Goal: Information Seeking & Learning: Learn about a topic

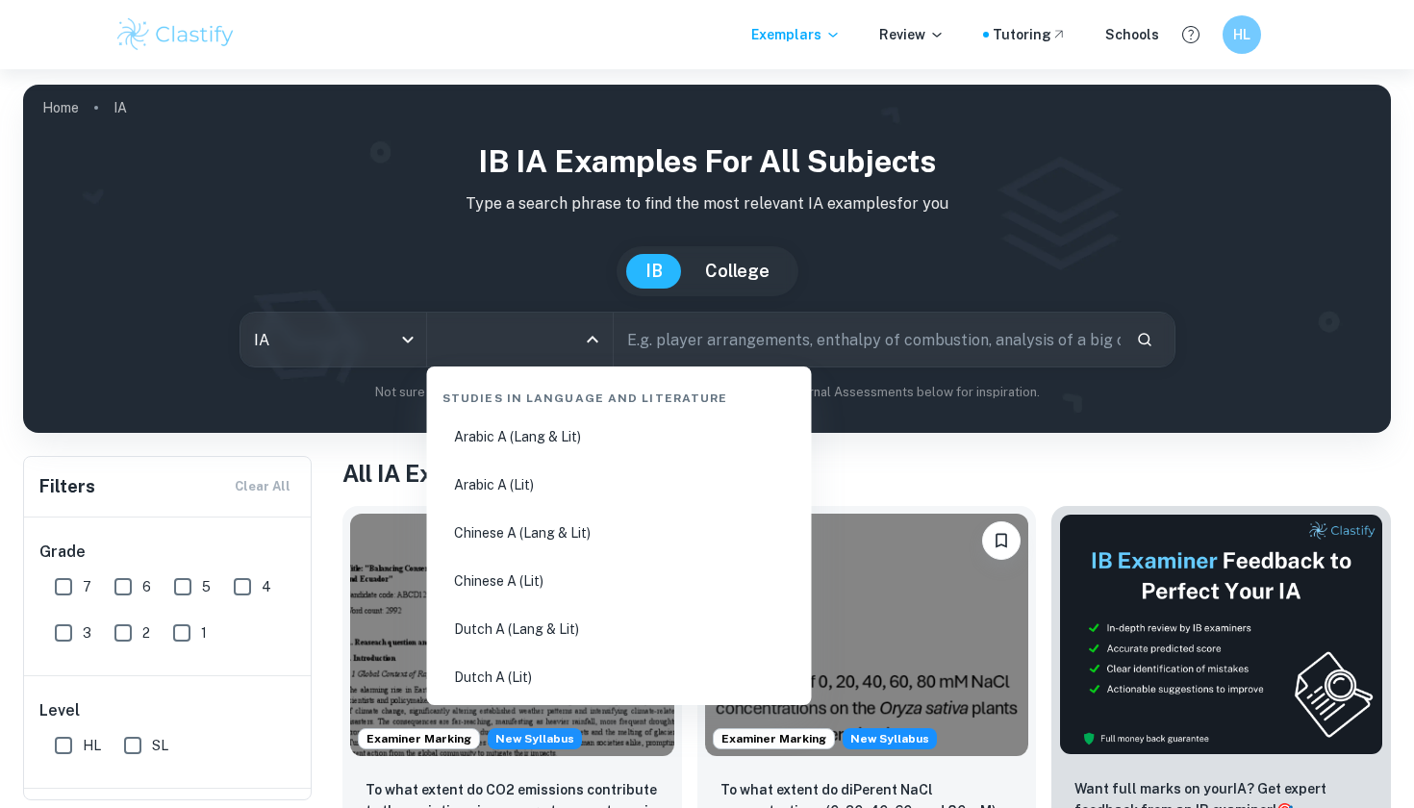
click at [470, 342] on input "All Subjects" at bounding box center [505, 339] width 139 height 37
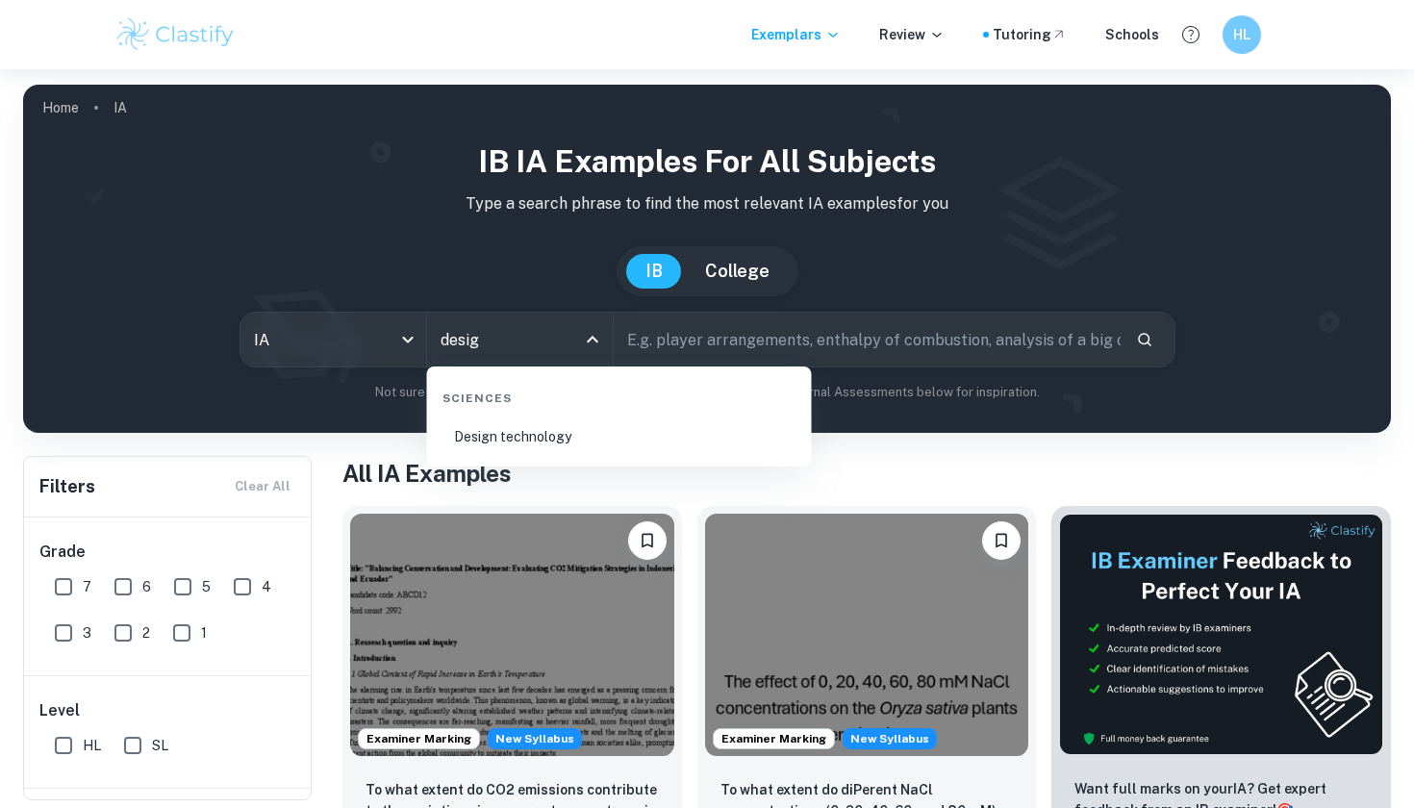
type input "design"
click at [487, 433] on li "Design technology" at bounding box center [619, 437] width 369 height 44
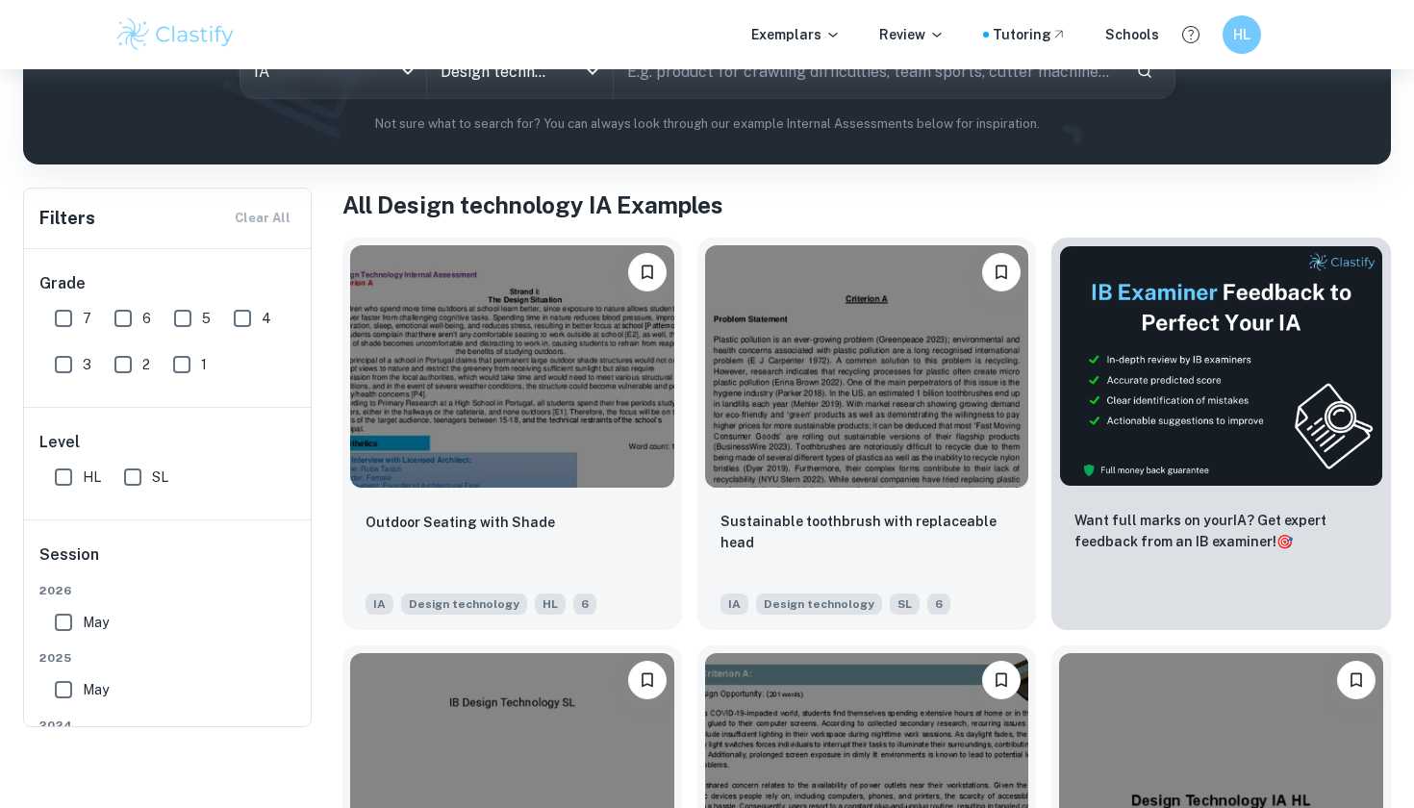
scroll to position [98, 0]
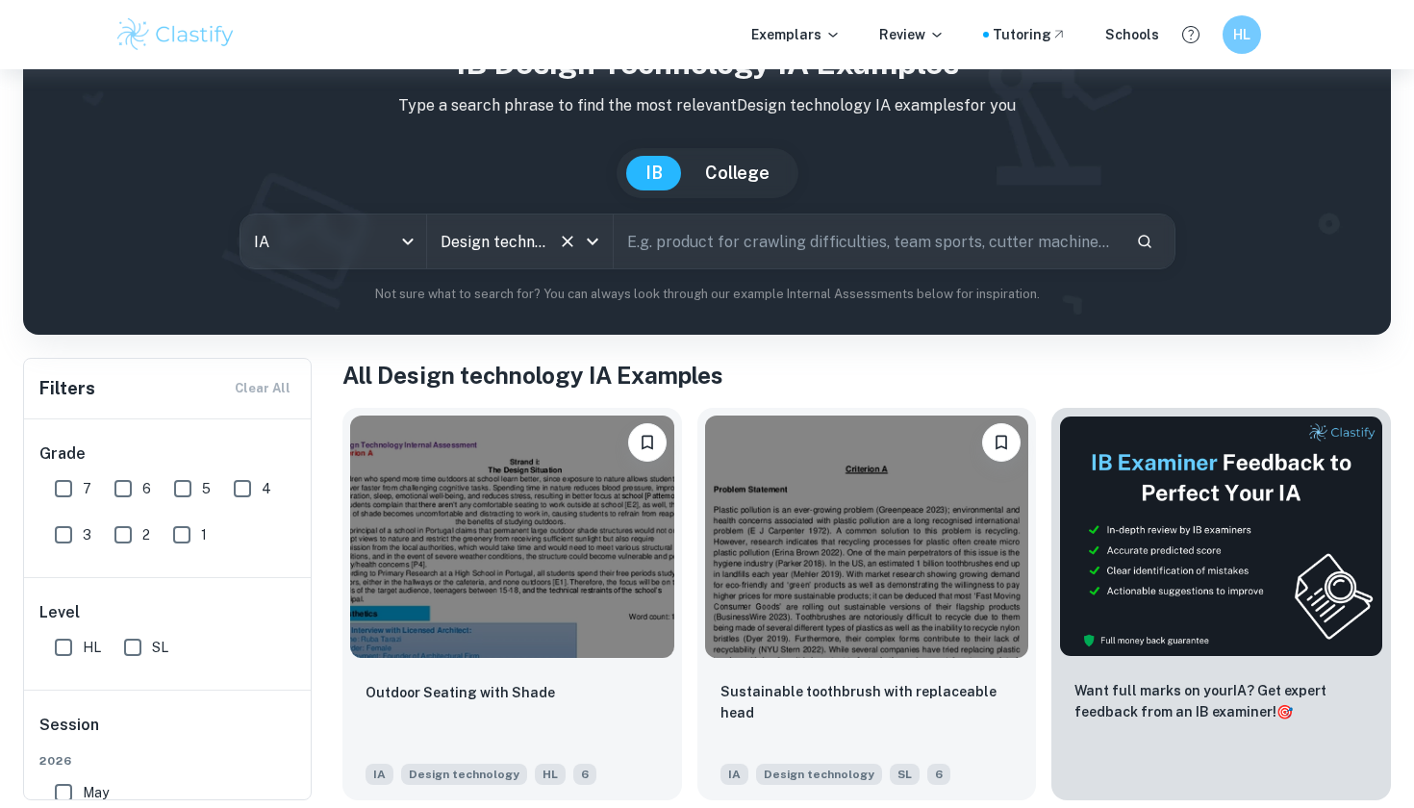
click at [458, 260] on div "Design technology All Subjects" at bounding box center [520, 242] width 186 height 54
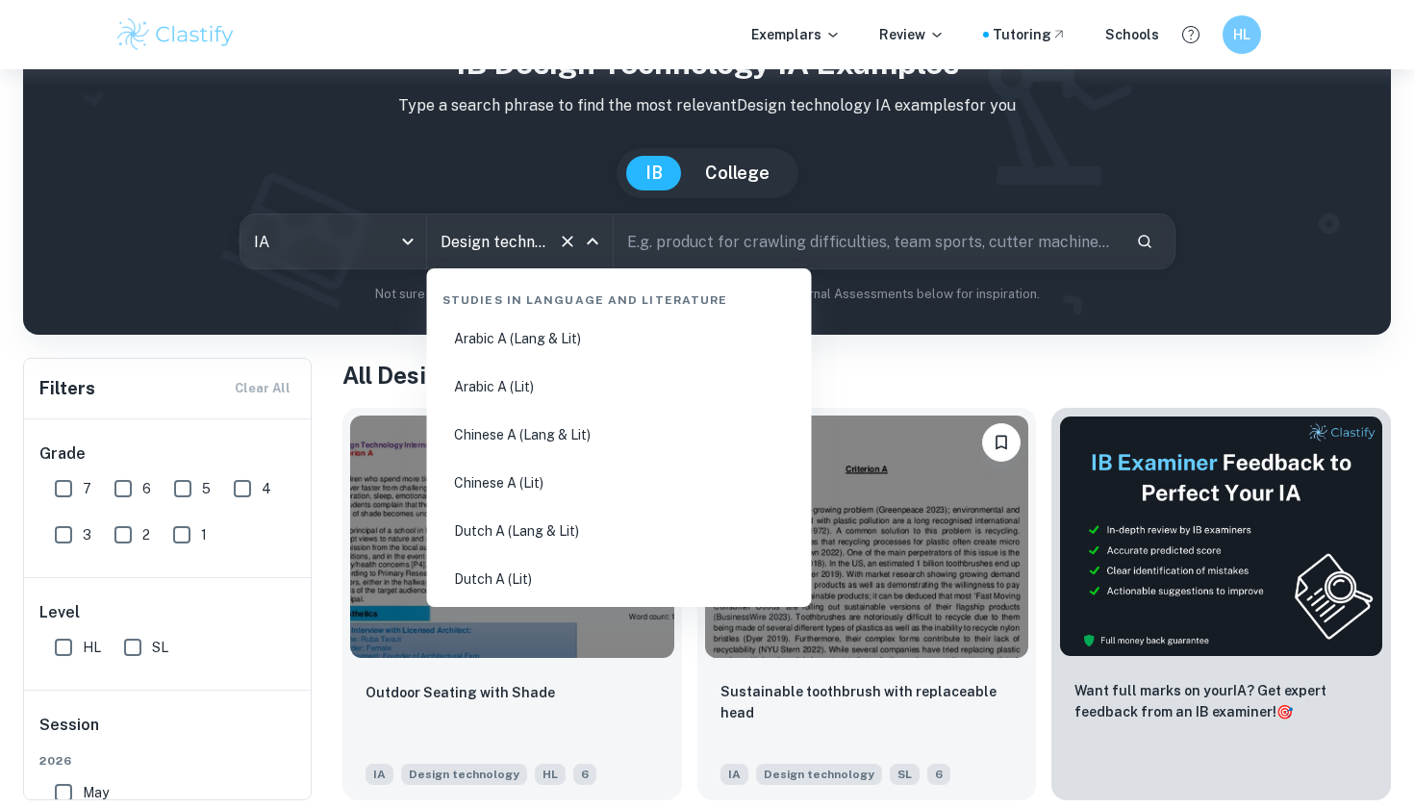
click at [458, 257] on input "Design technology" at bounding box center [493, 241] width 114 height 37
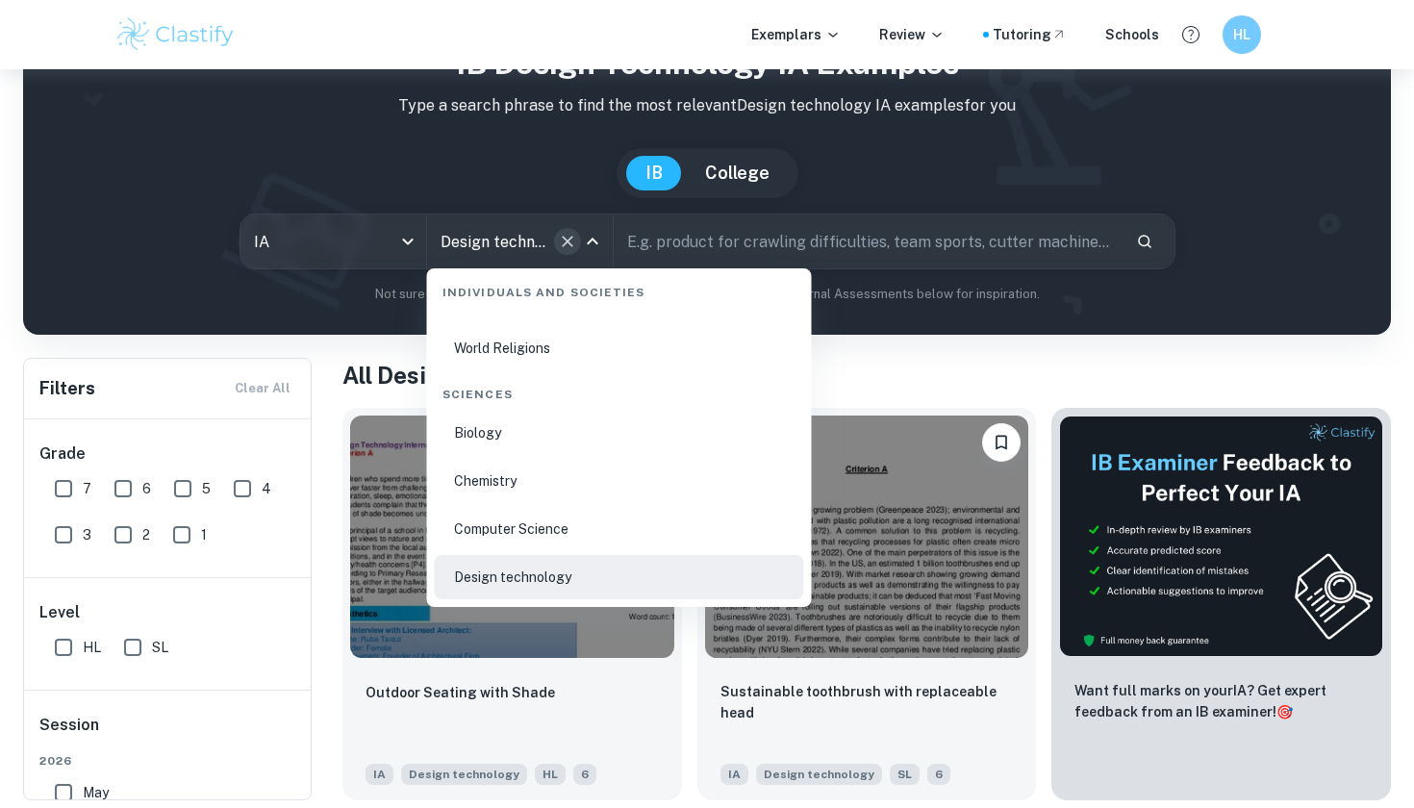
click at [567, 242] on icon "Clear" at bounding box center [568, 242] width 12 height 12
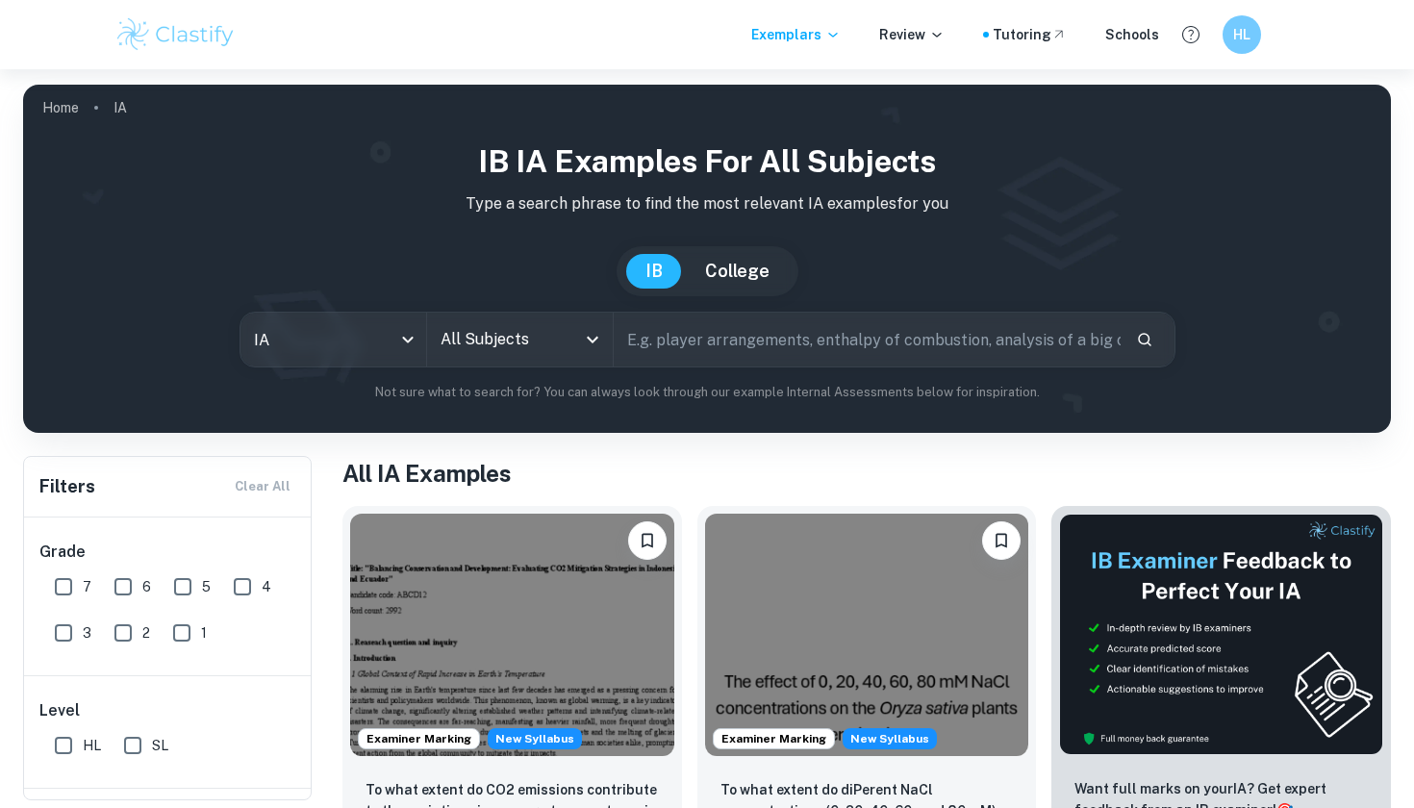
click at [512, 343] on input "All Subjects" at bounding box center [505, 339] width 139 height 37
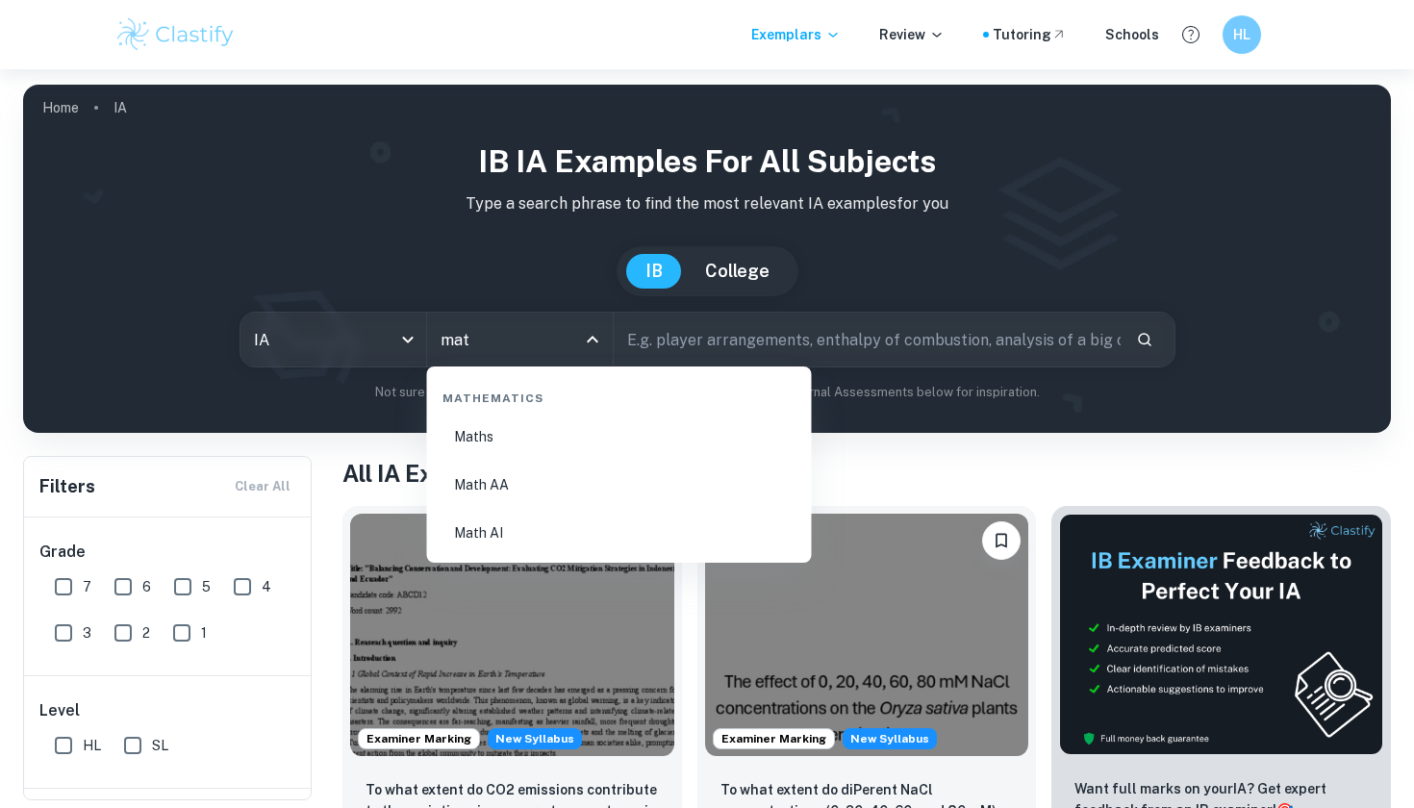
click at [503, 438] on li "Maths" at bounding box center [619, 437] width 369 height 44
type input "Maths"
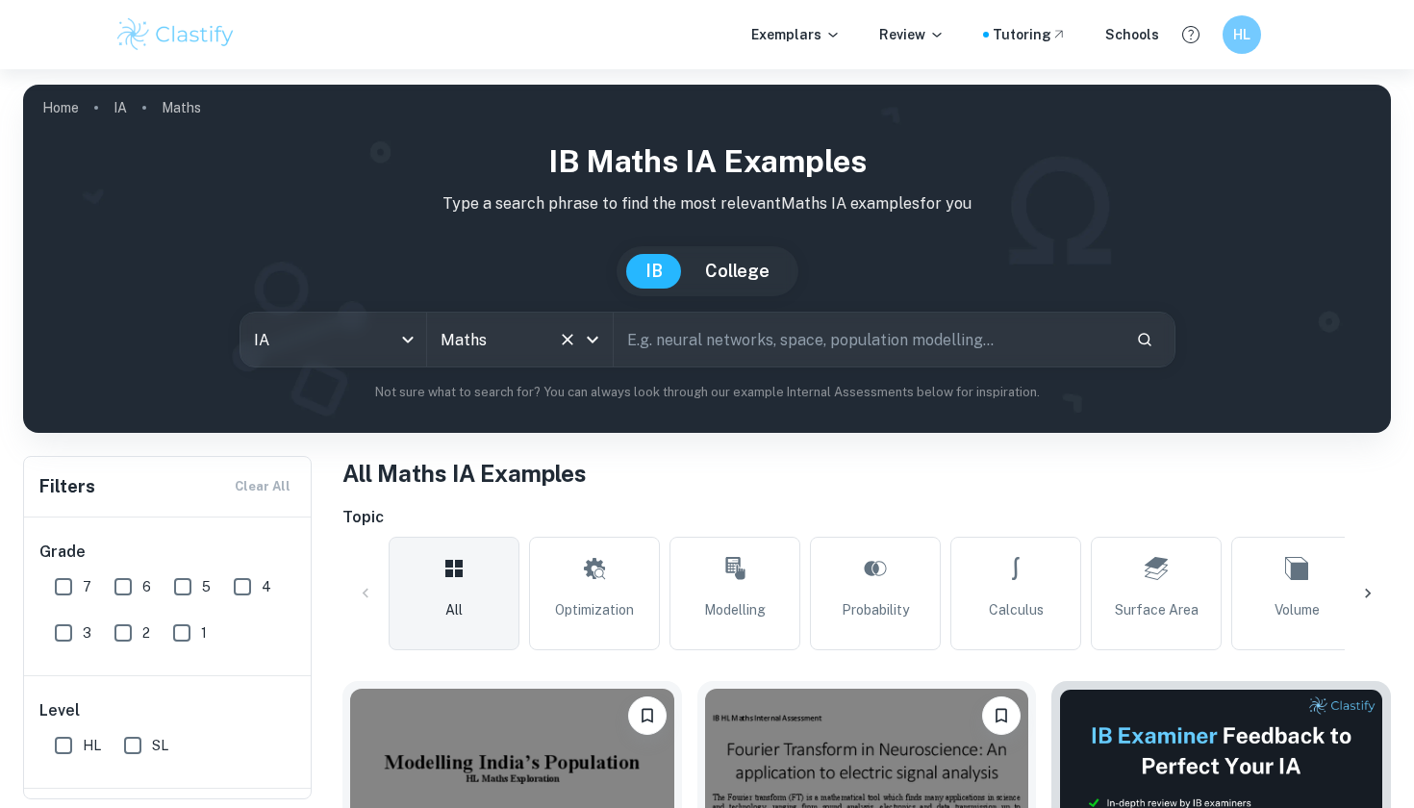
click at [507, 330] on input "Maths" at bounding box center [493, 339] width 114 height 37
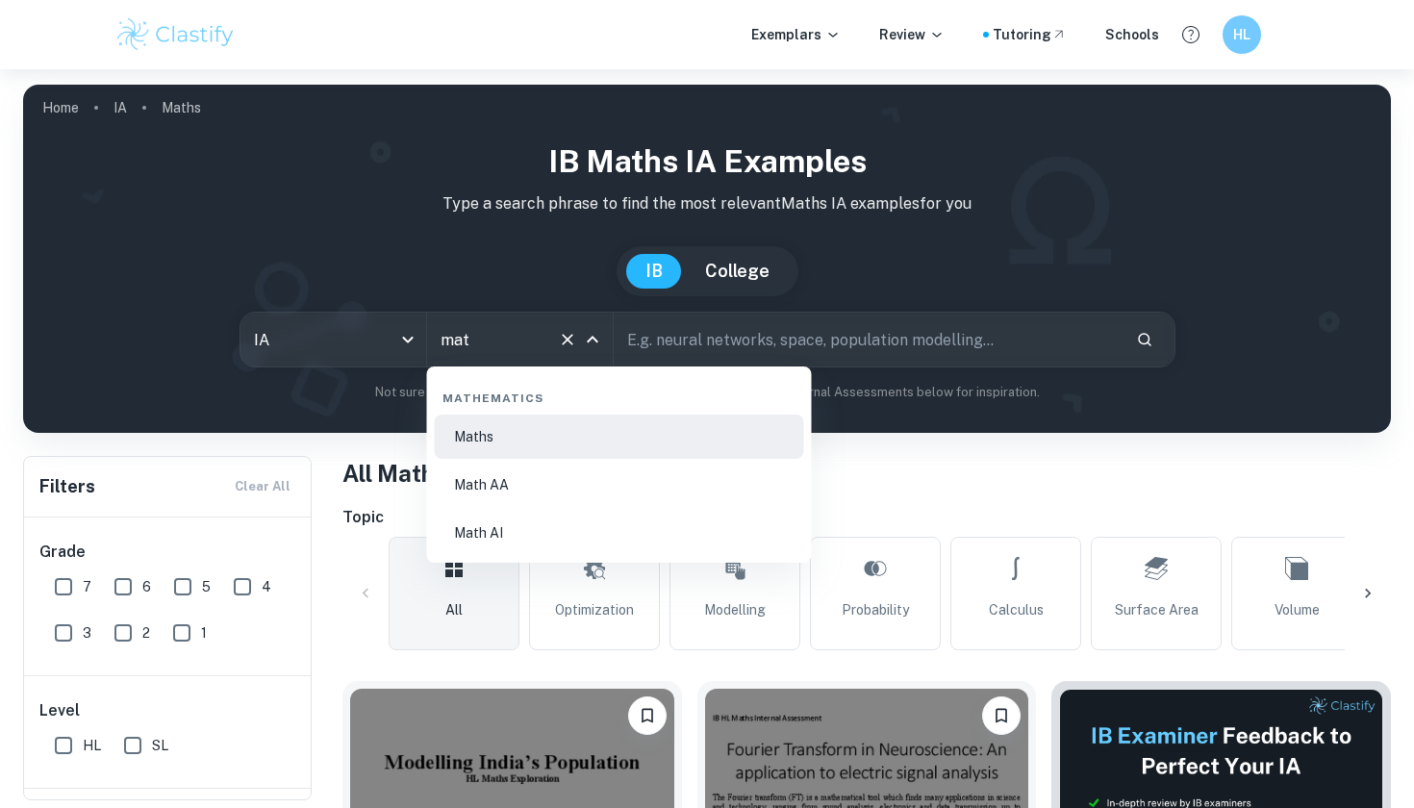
click at [510, 478] on li "Math AA" at bounding box center [619, 485] width 369 height 44
type input "Math AA"
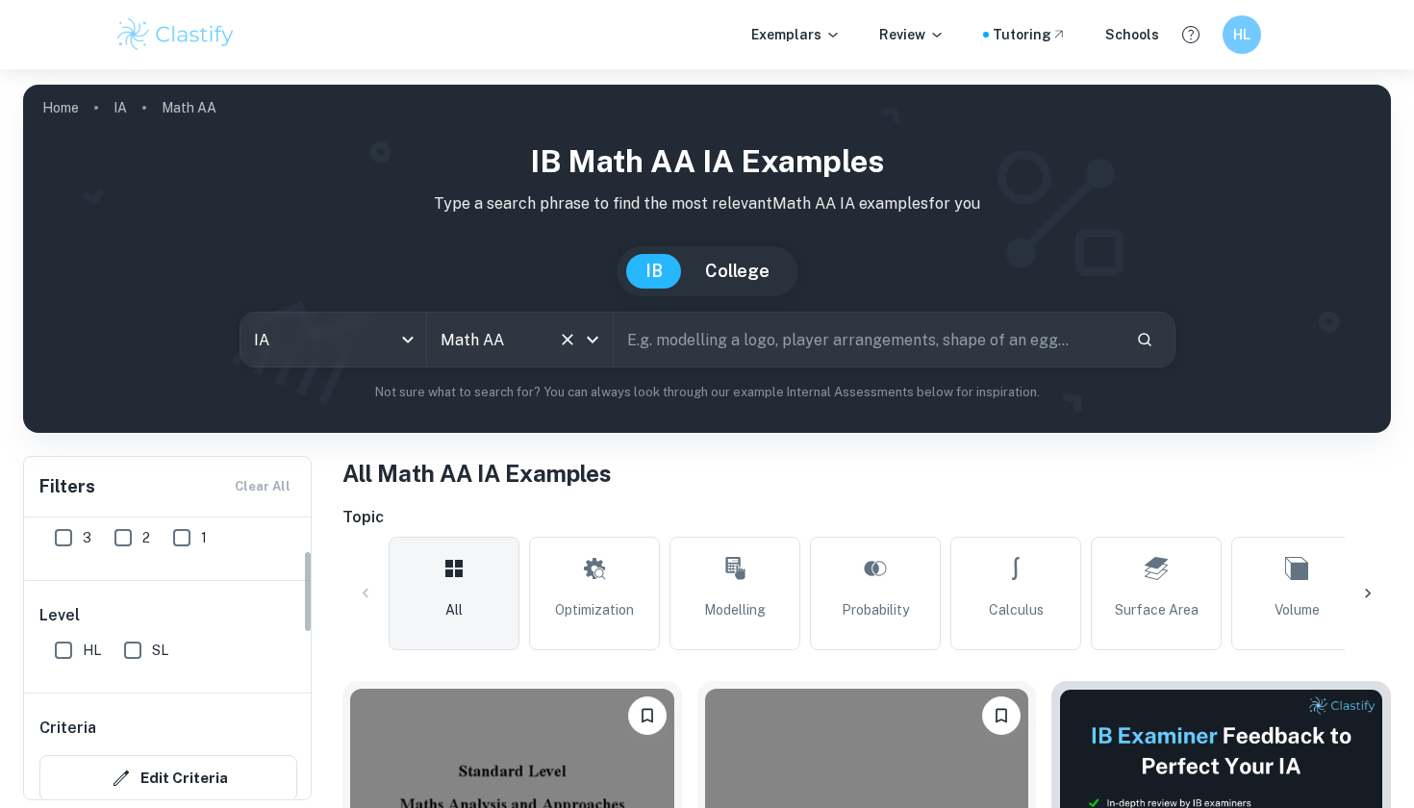
scroll to position [114, 0]
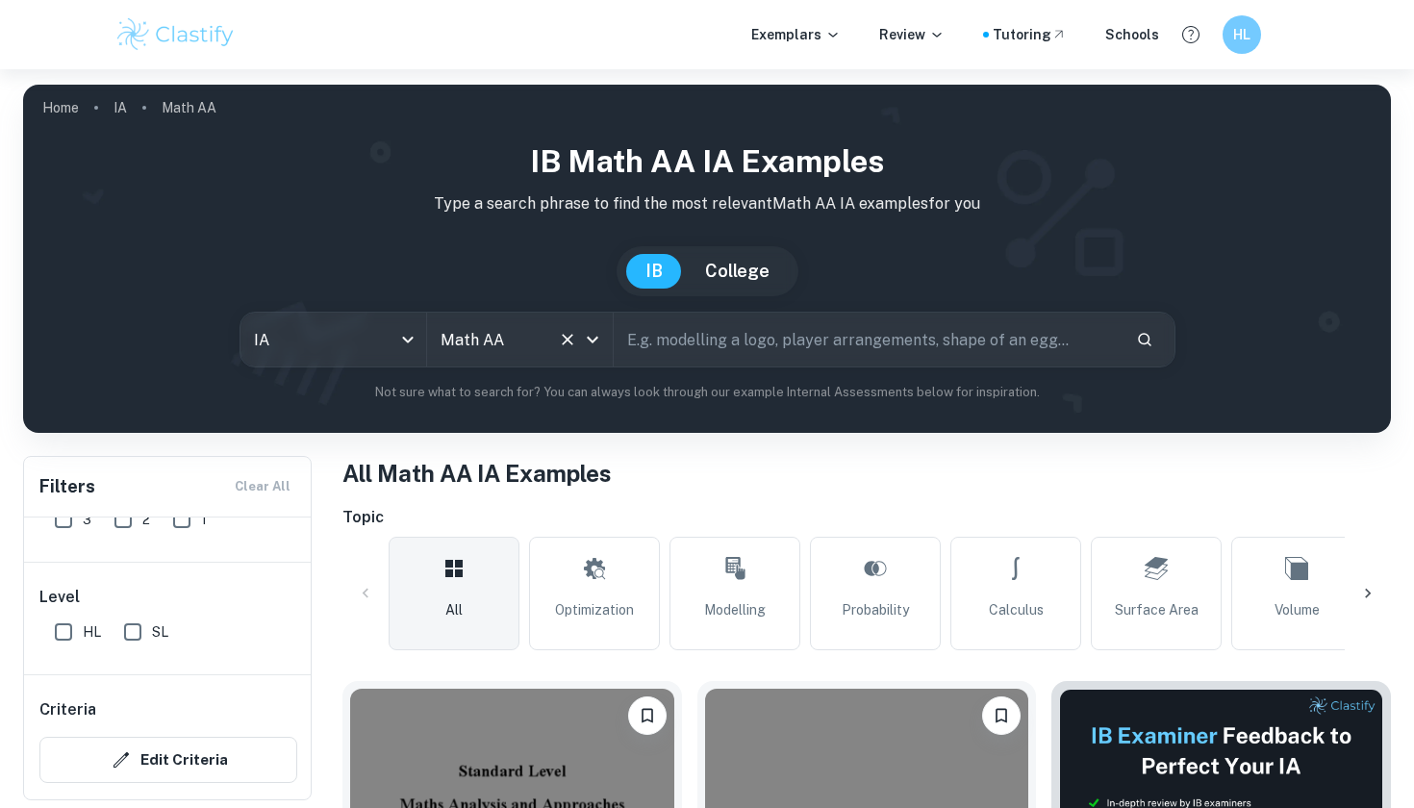
click at [77, 634] on input "HL" at bounding box center [63, 632] width 38 height 38
checkbox input "true"
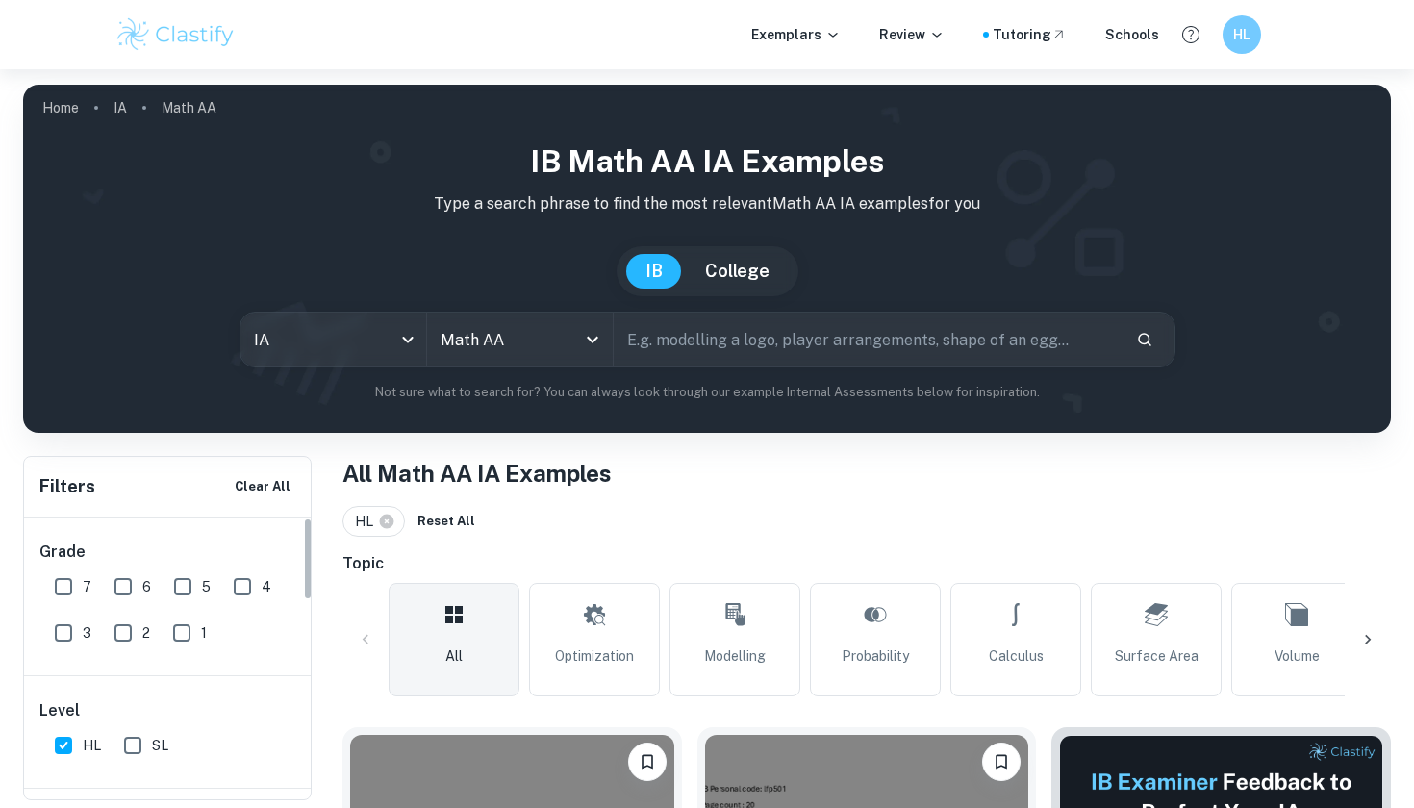
scroll to position [-1, 0]
click at [61, 591] on input "7" at bounding box center [63, 587] width 38 height 38
checkbox input "true"
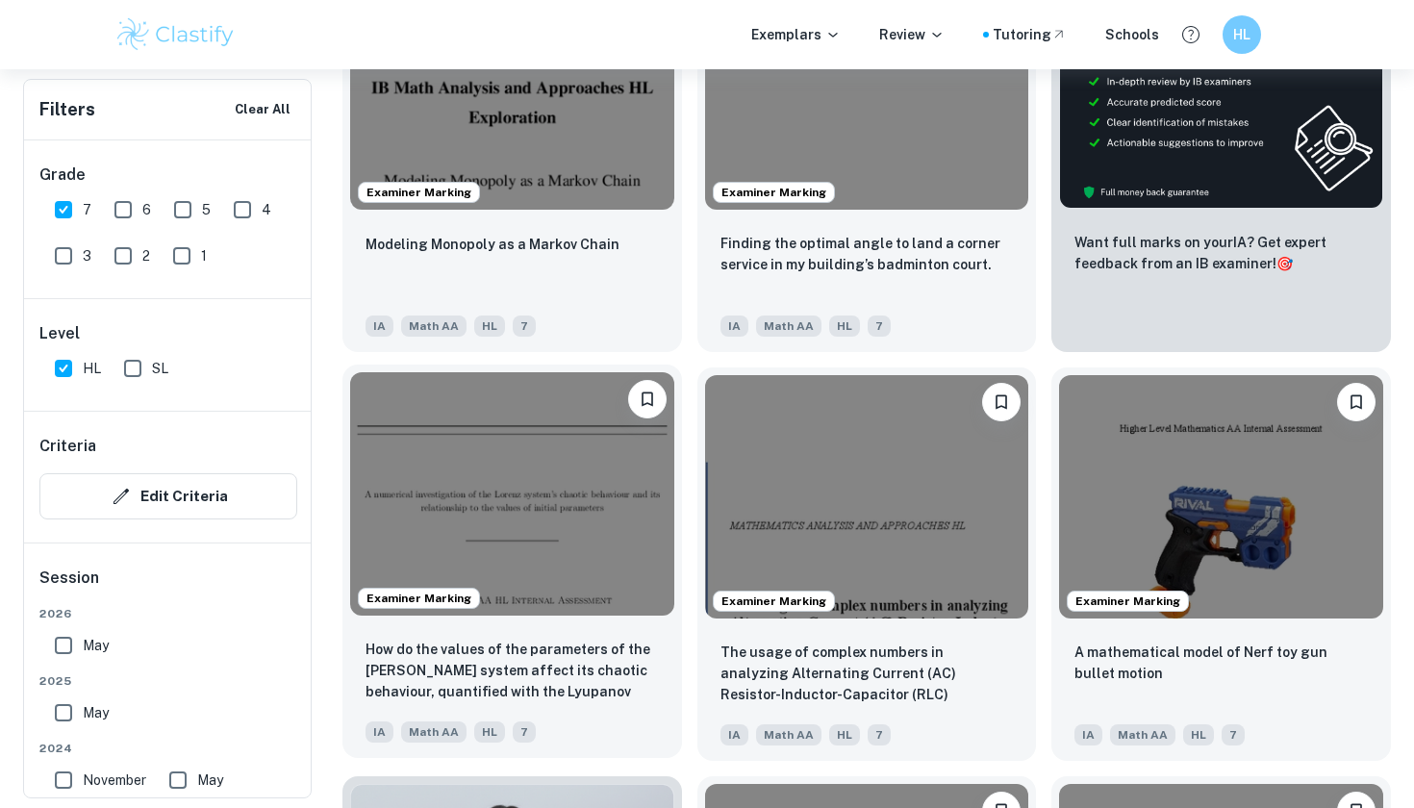
scroll to position [715, 0]
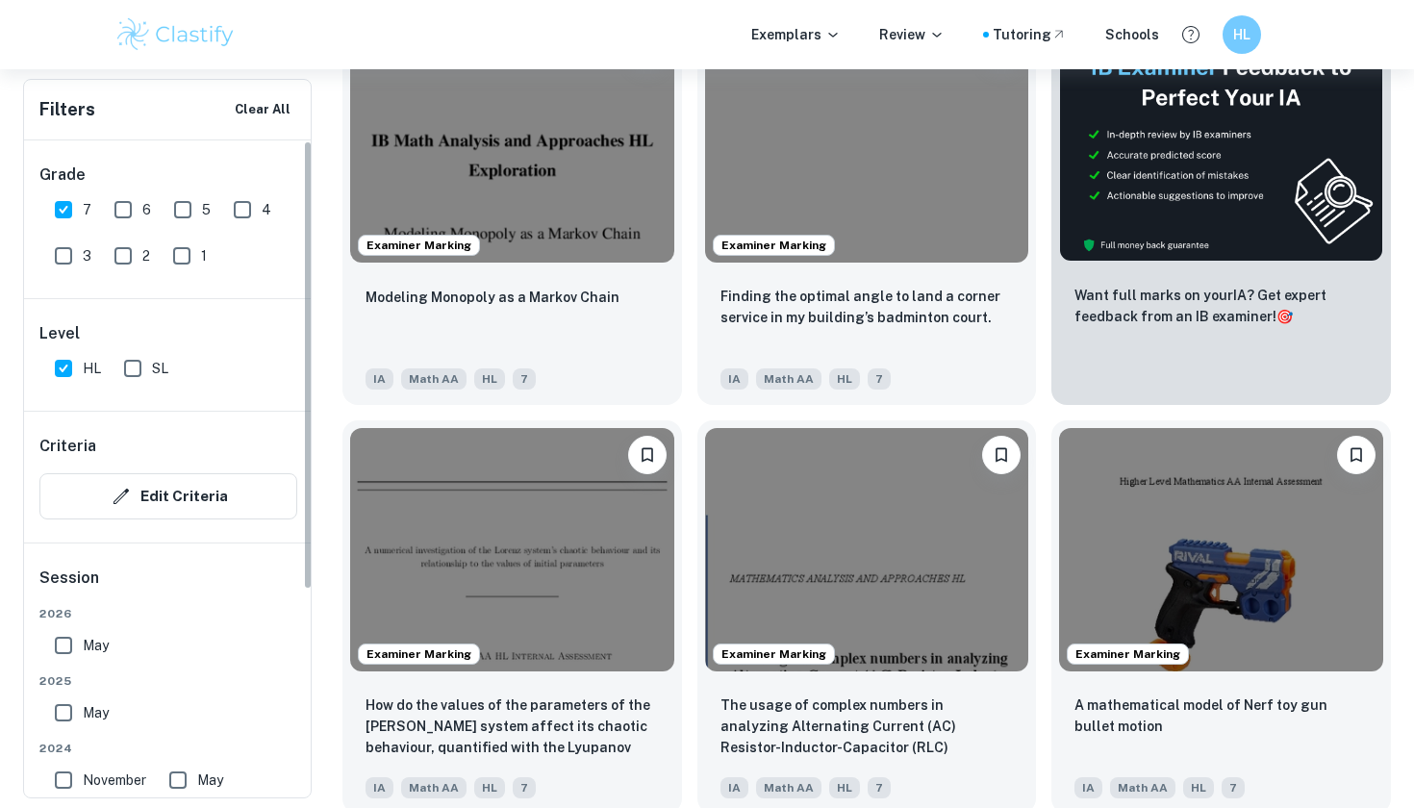
click at [129, 212] on input "6" at bounding box center [123, 209] width 38 height 38
checkbox input "true"
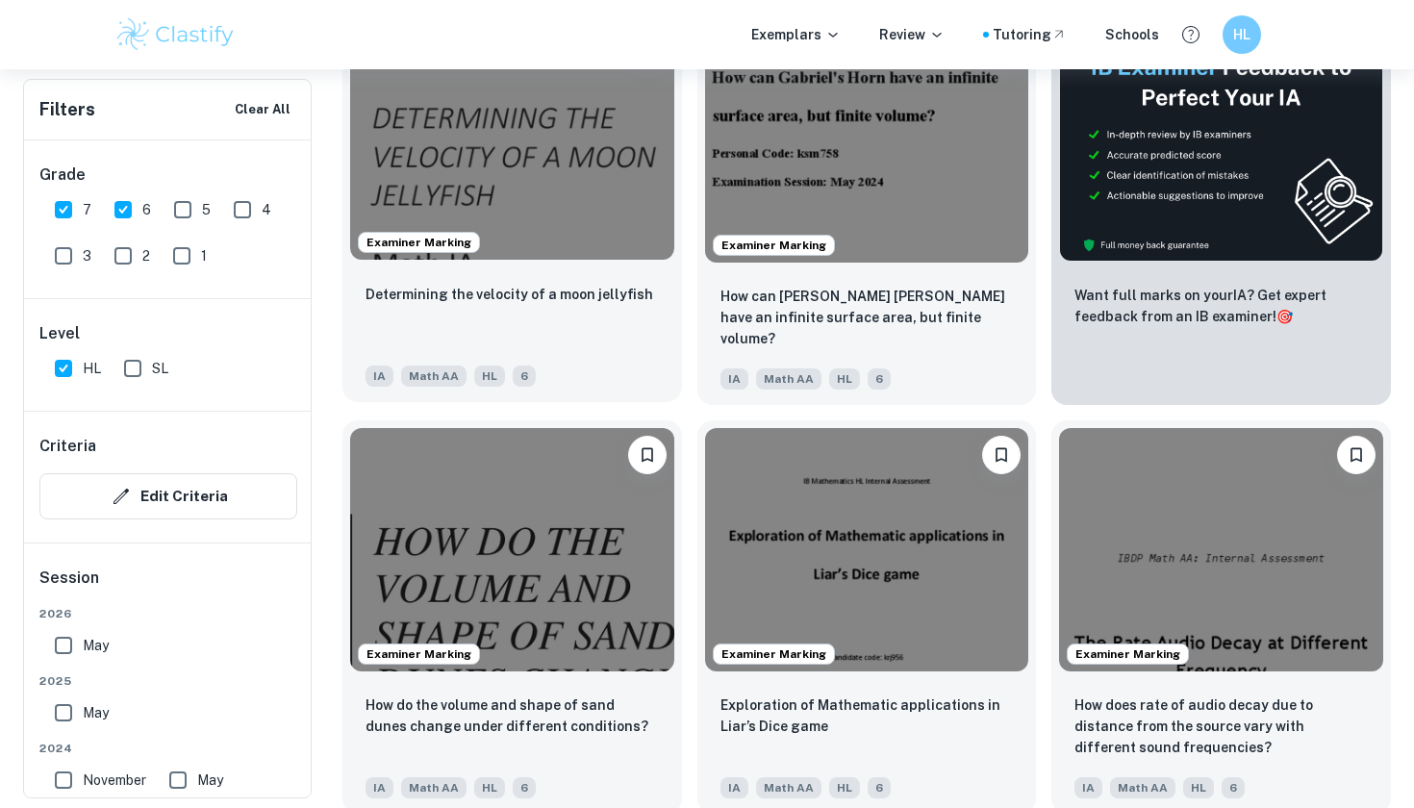
click at [559, 159] on img at bounding box center [512, 138] width 324 height 242
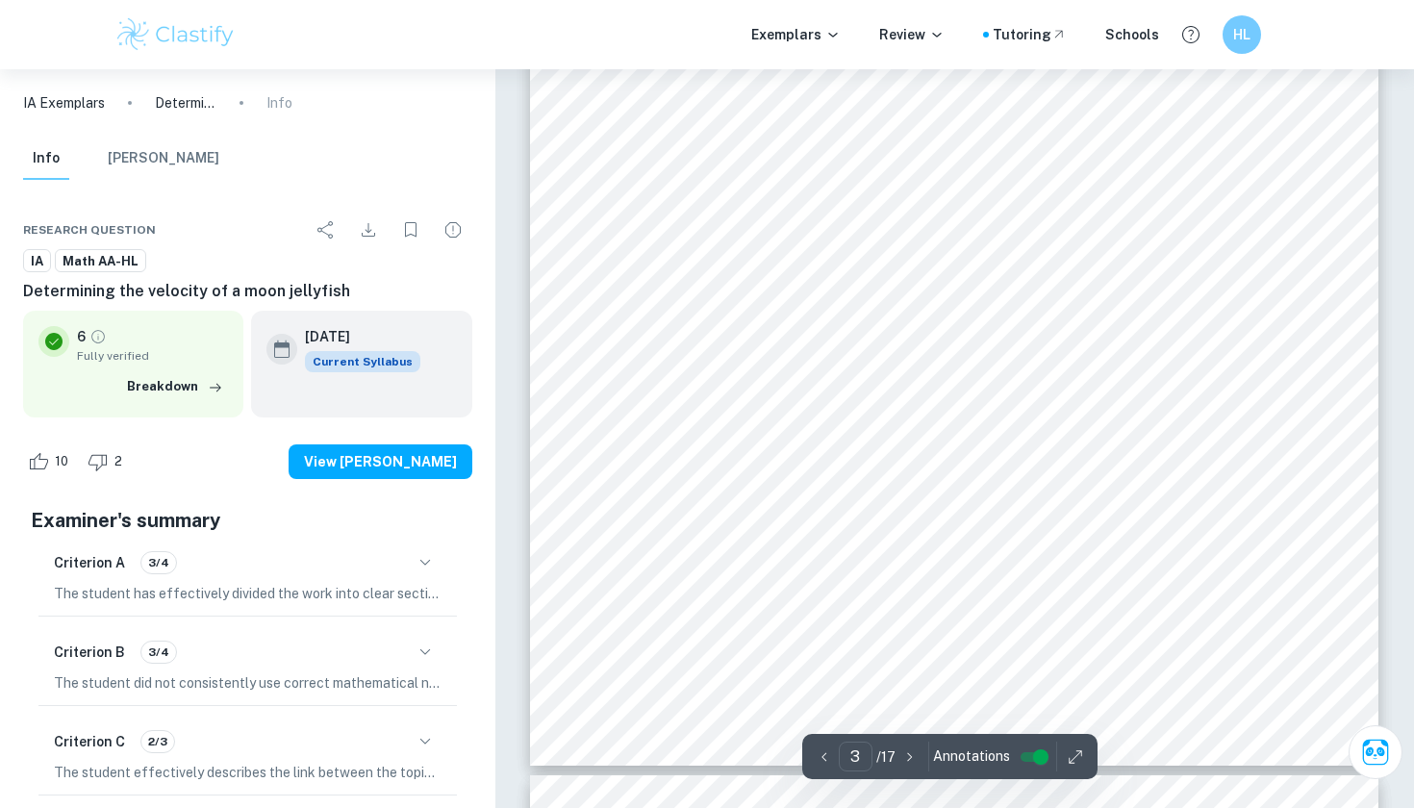
scroll to position [2774, 0]
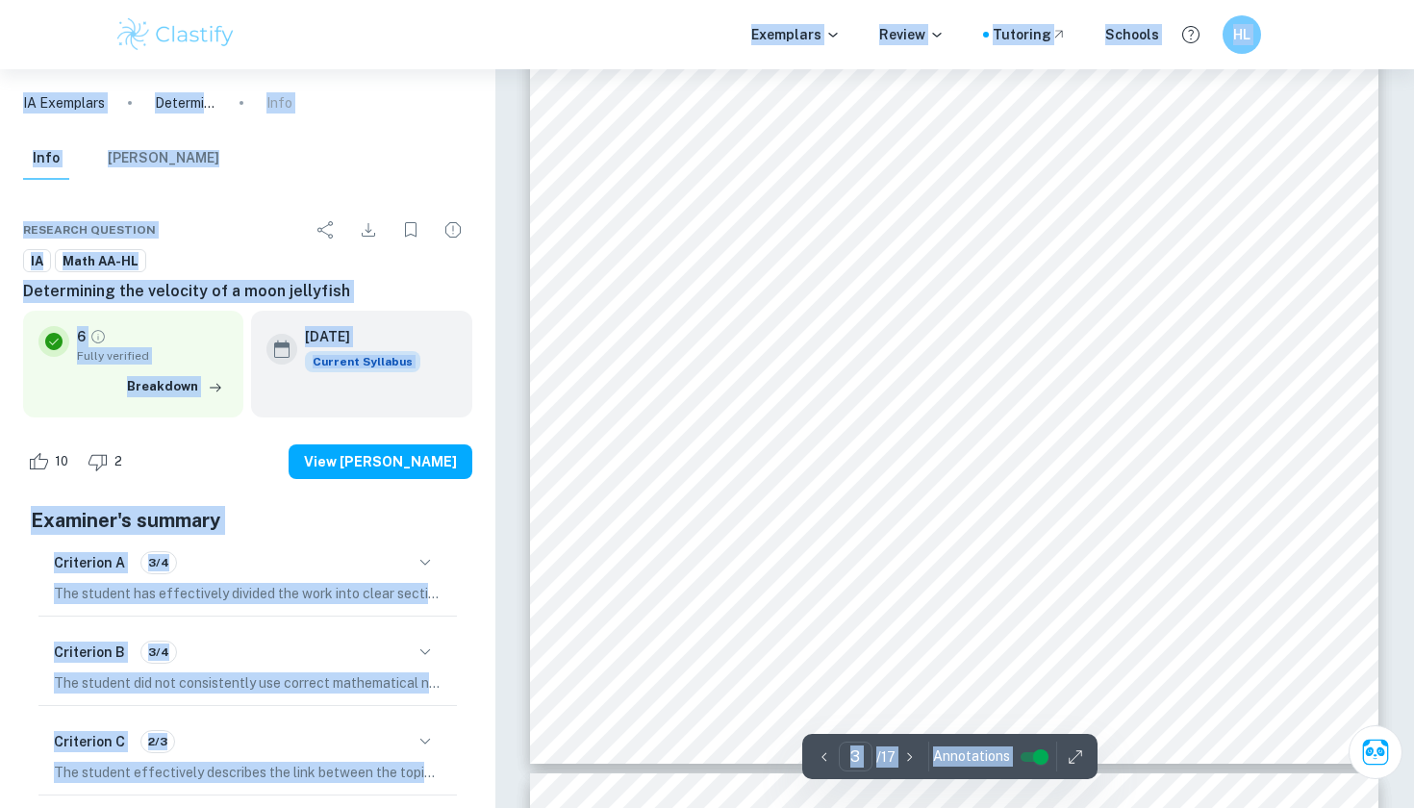
drag, startPoint x: 1207, startPoint y: 590, endPoint x: 729, endPoint y: 24, distance: 740.7
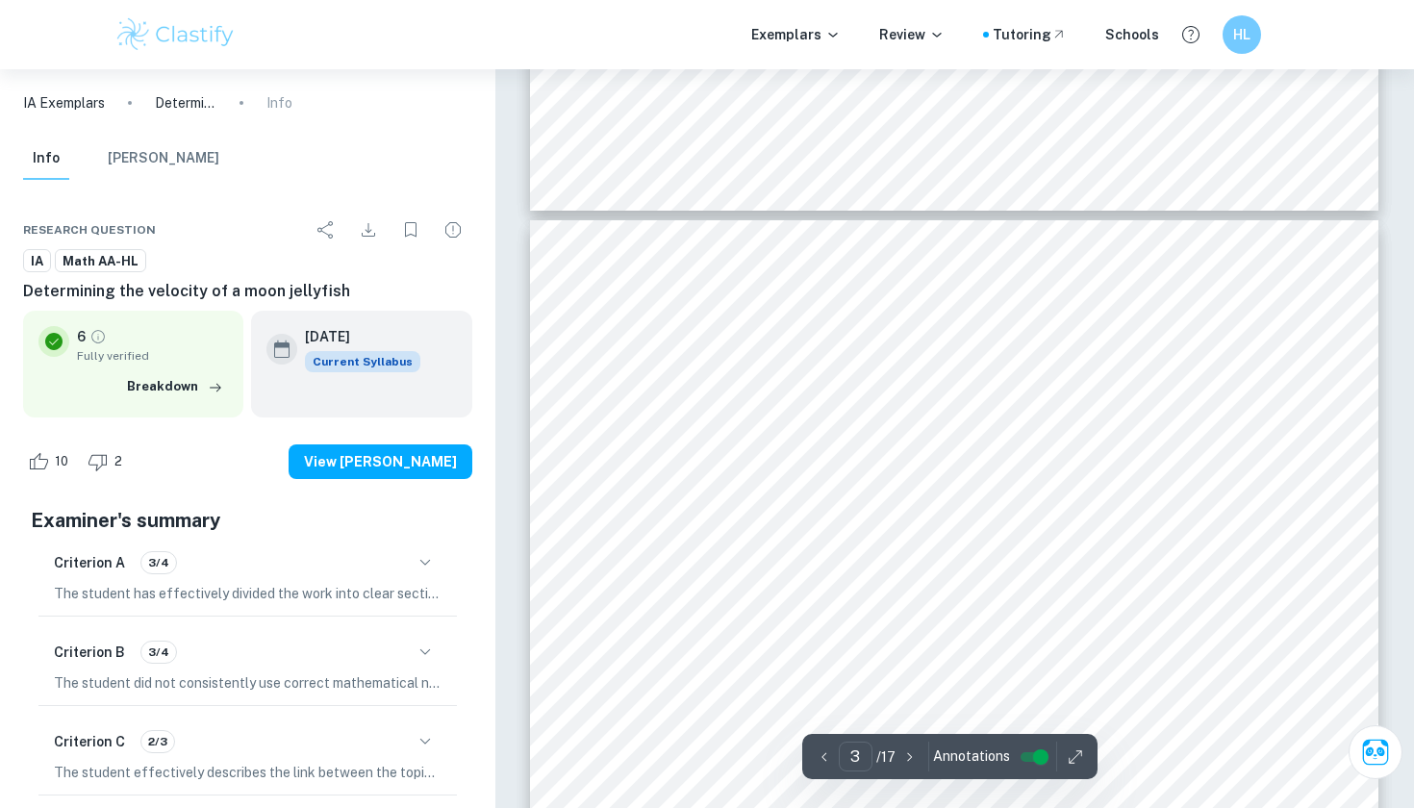
scroll to position [2262, 0]
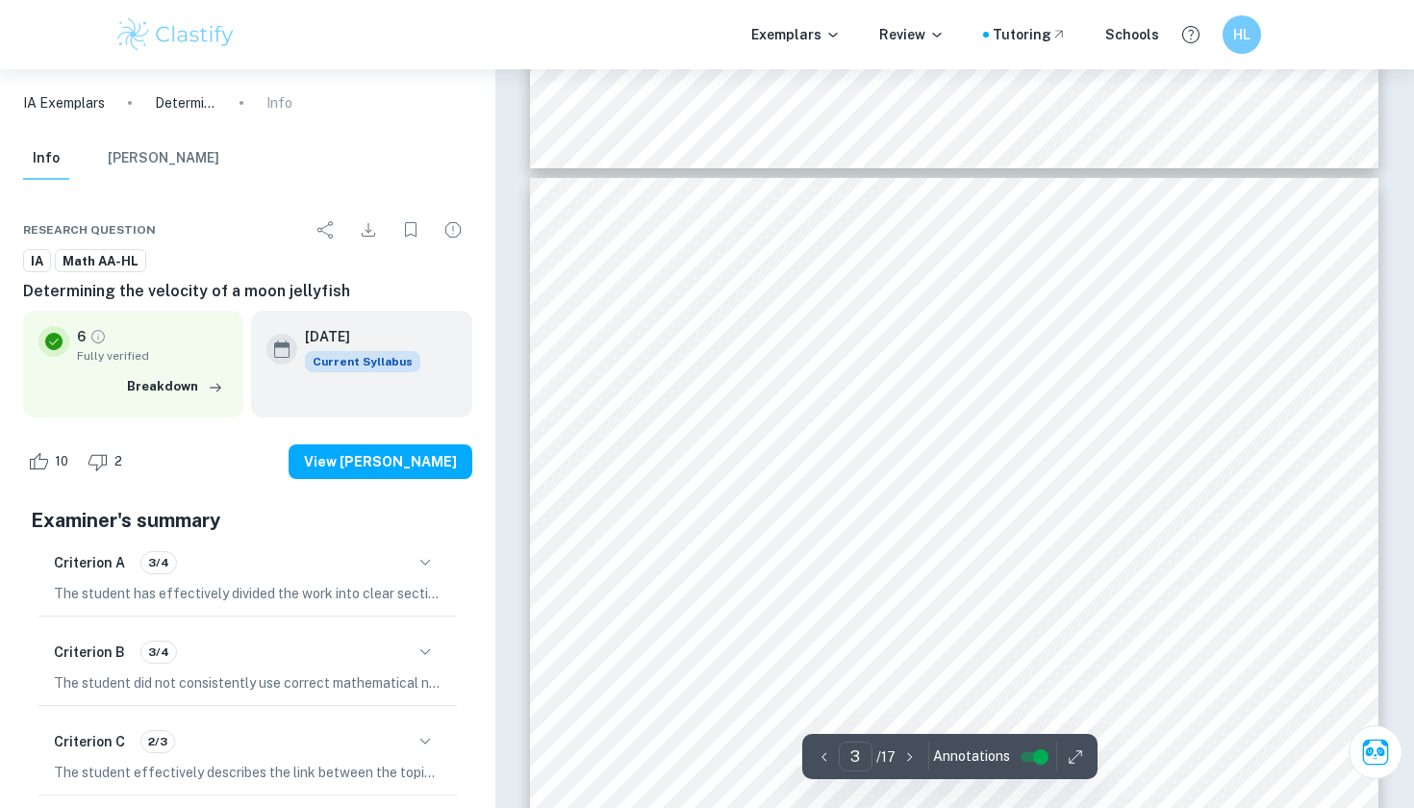
click at [621, 349] on div at bounding box center [954, 727] width 849 height 1098
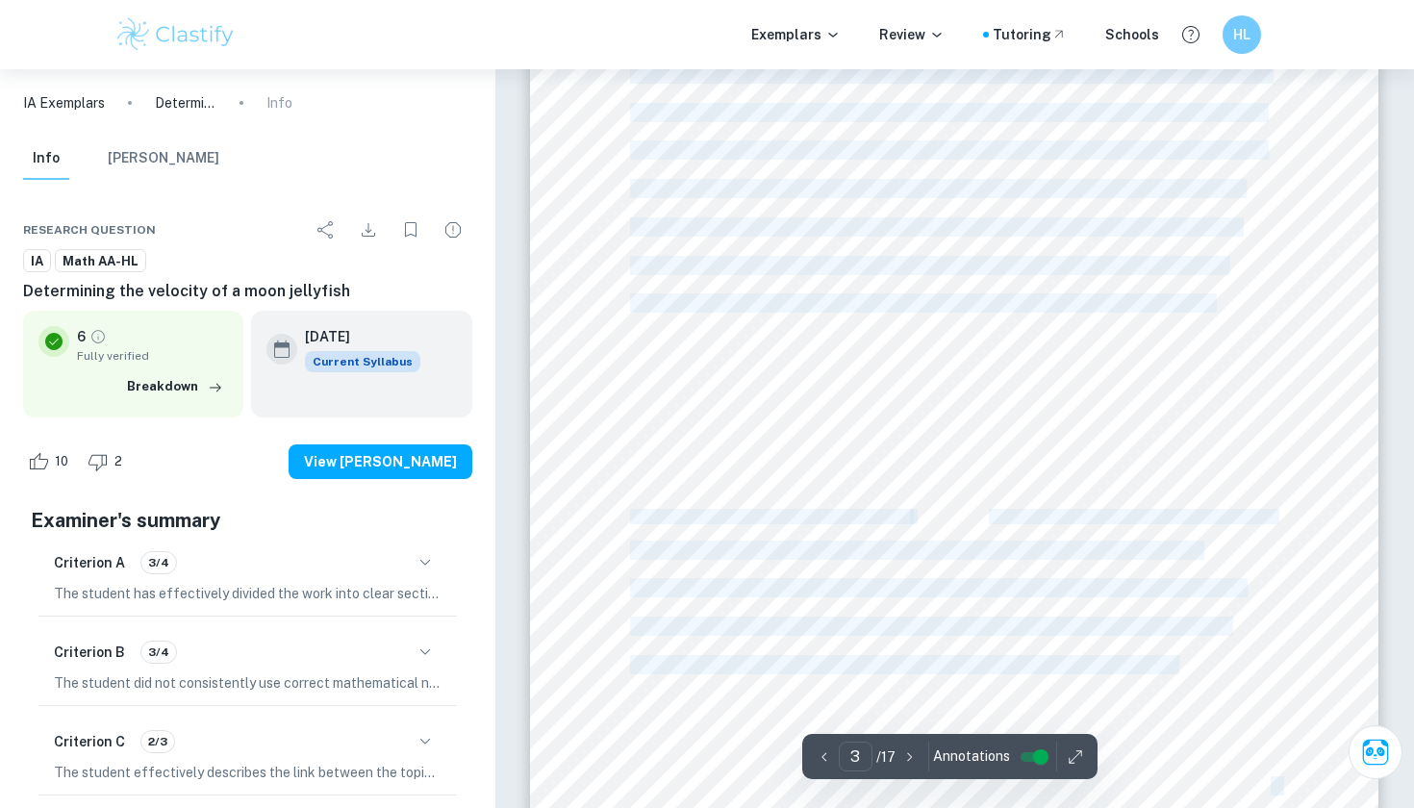
scroll to position [2707, 0]
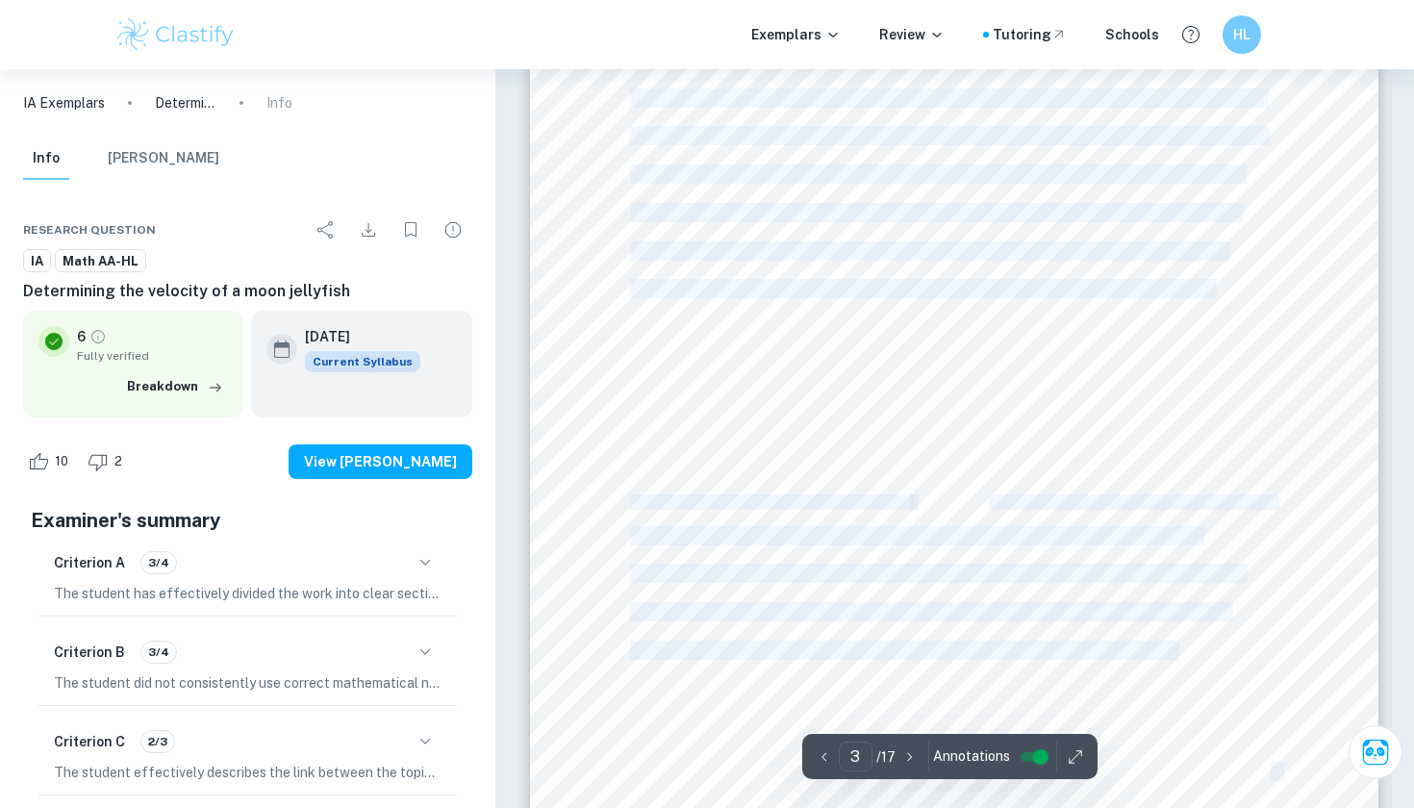
drag, startPoint x: 621, startPoint y: 349, endPoint x: 1164, endPoint y: 640, distance: 615.5
click at [1164, 640] on div "1 I n t r o d u c ) o n From a young age, I have been fascinated by documentari…" at bounding box center [954, 282] width 849 height 1098
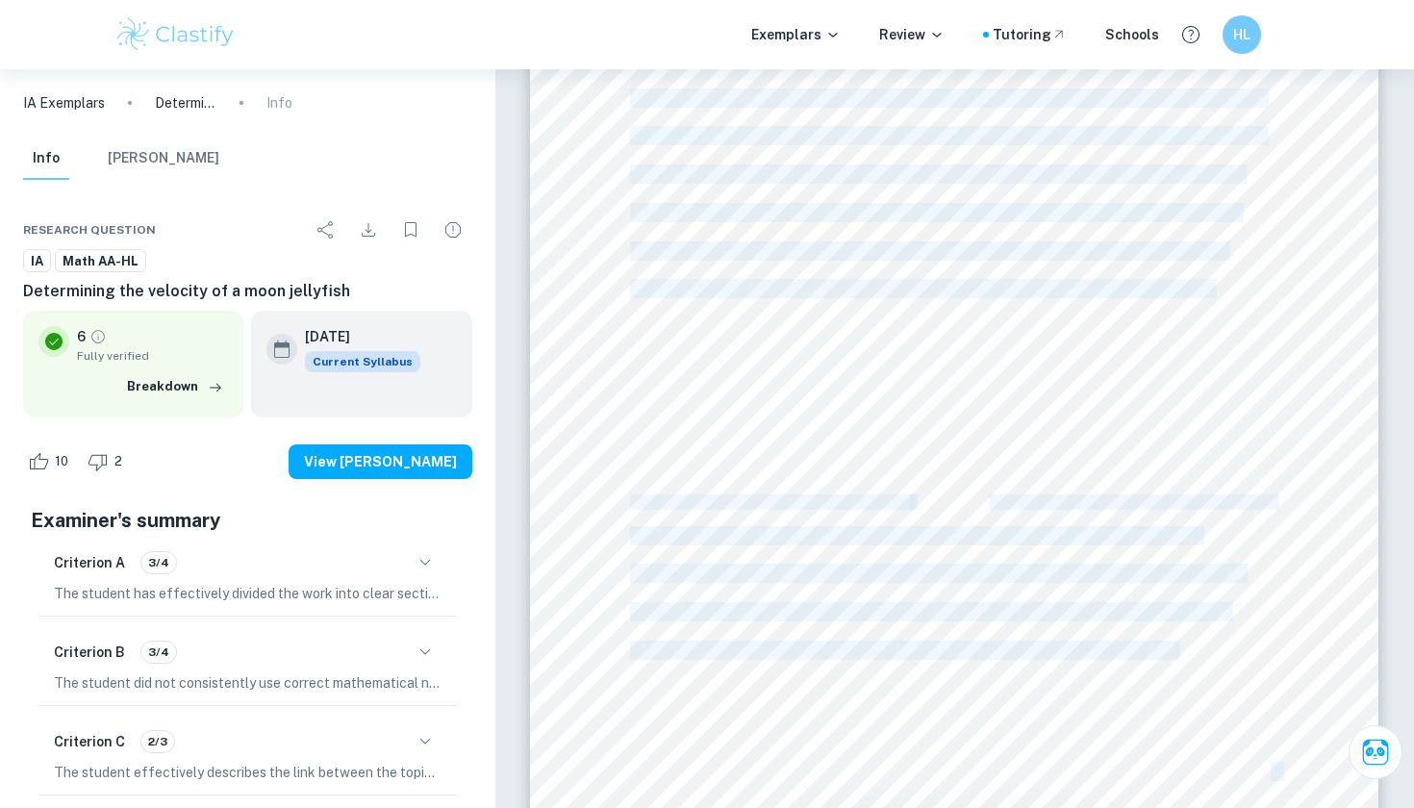
copy div "1 I n t r o d u c ) o n From a young age, I have been fascinated by documentari…"
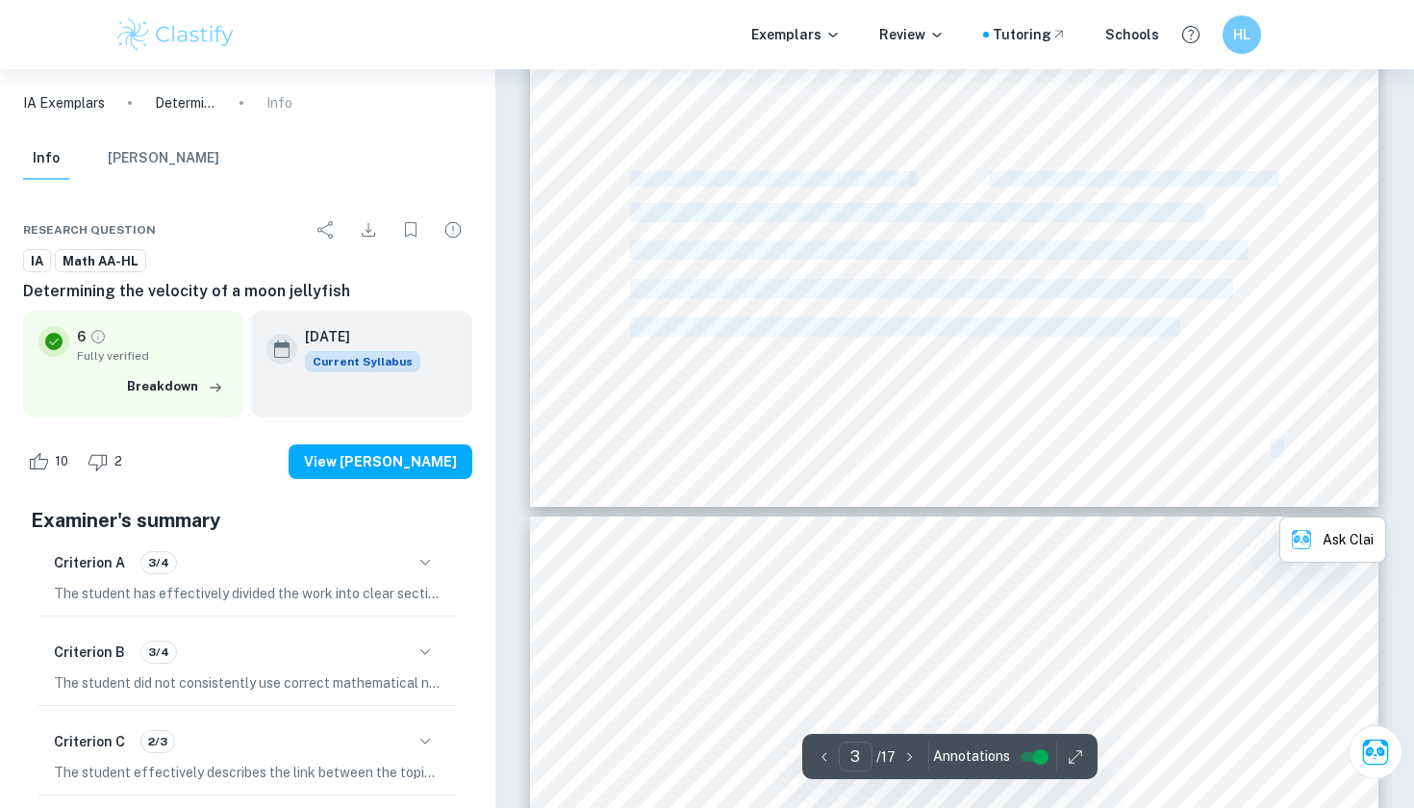
type input "4"
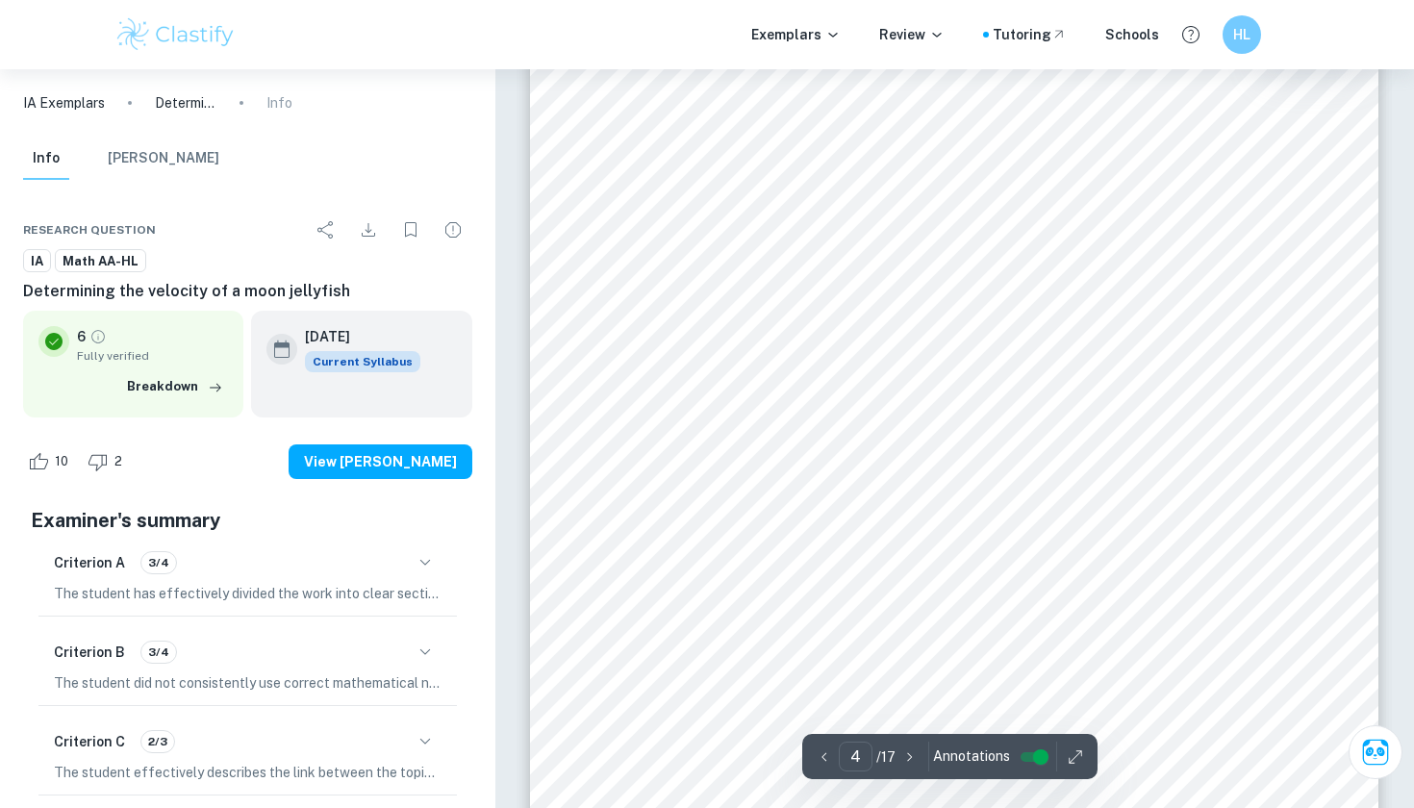
scroll to position [3563, 0]
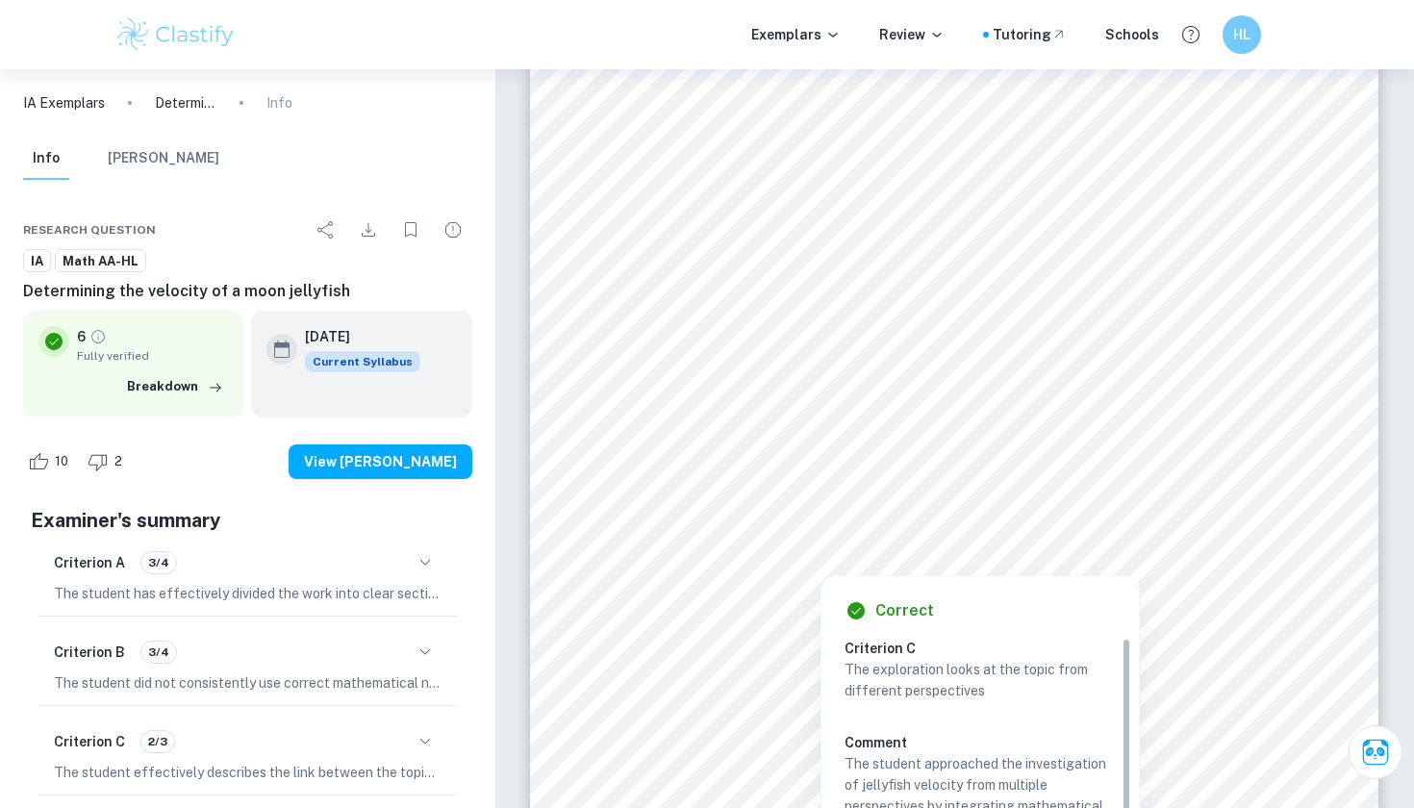
click at [680, 361] on div at bounding box center [928, 371] width 597 height 60
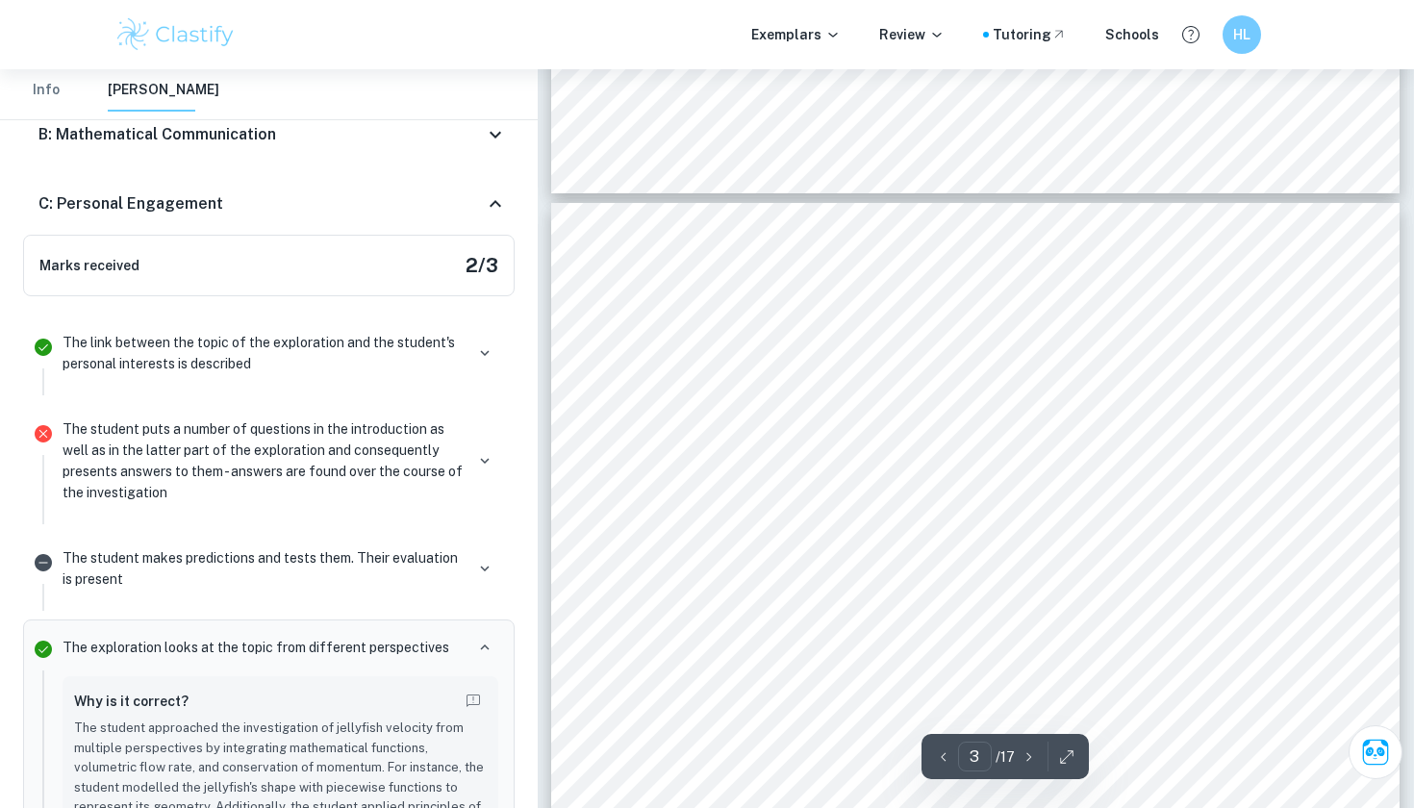
scroll to position [2111, 0]
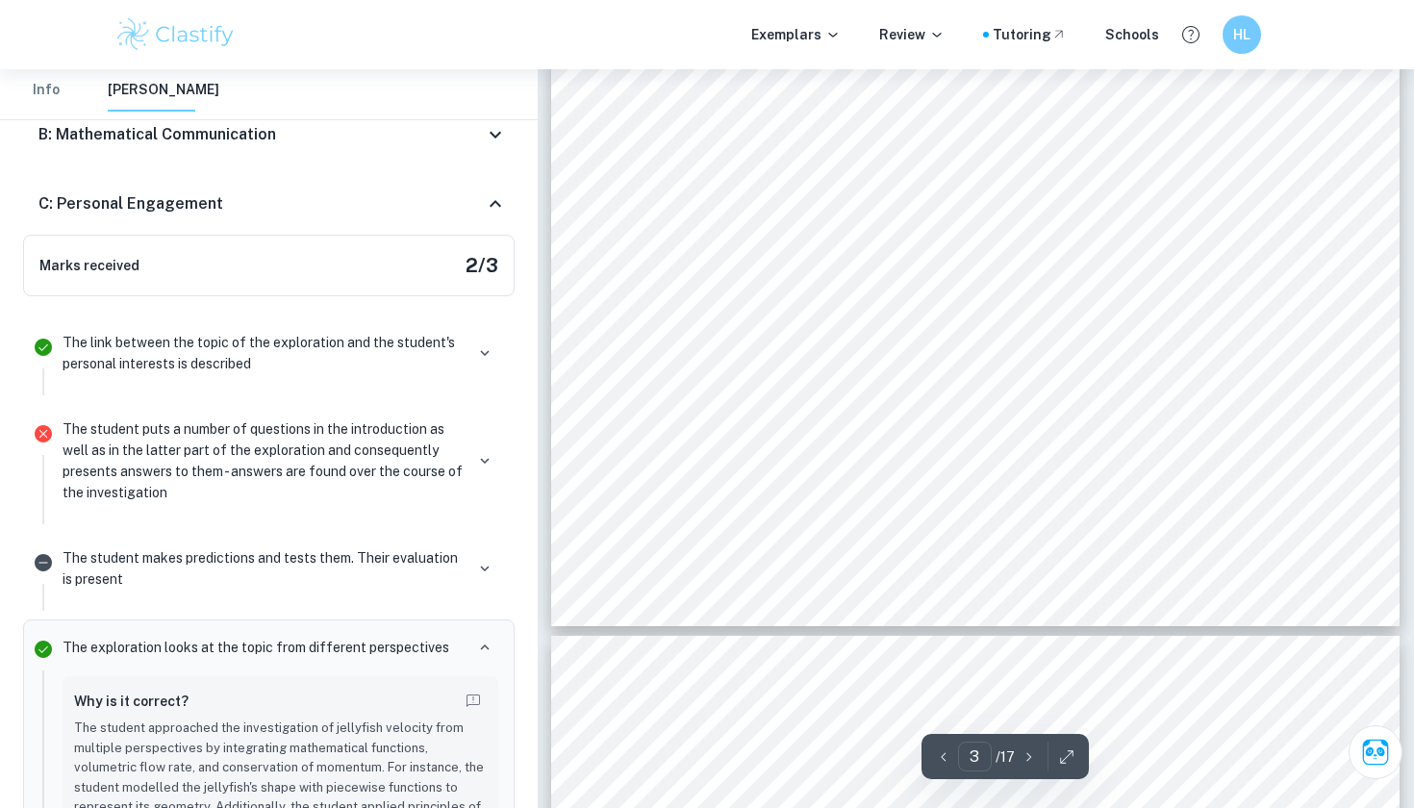
type input "4"
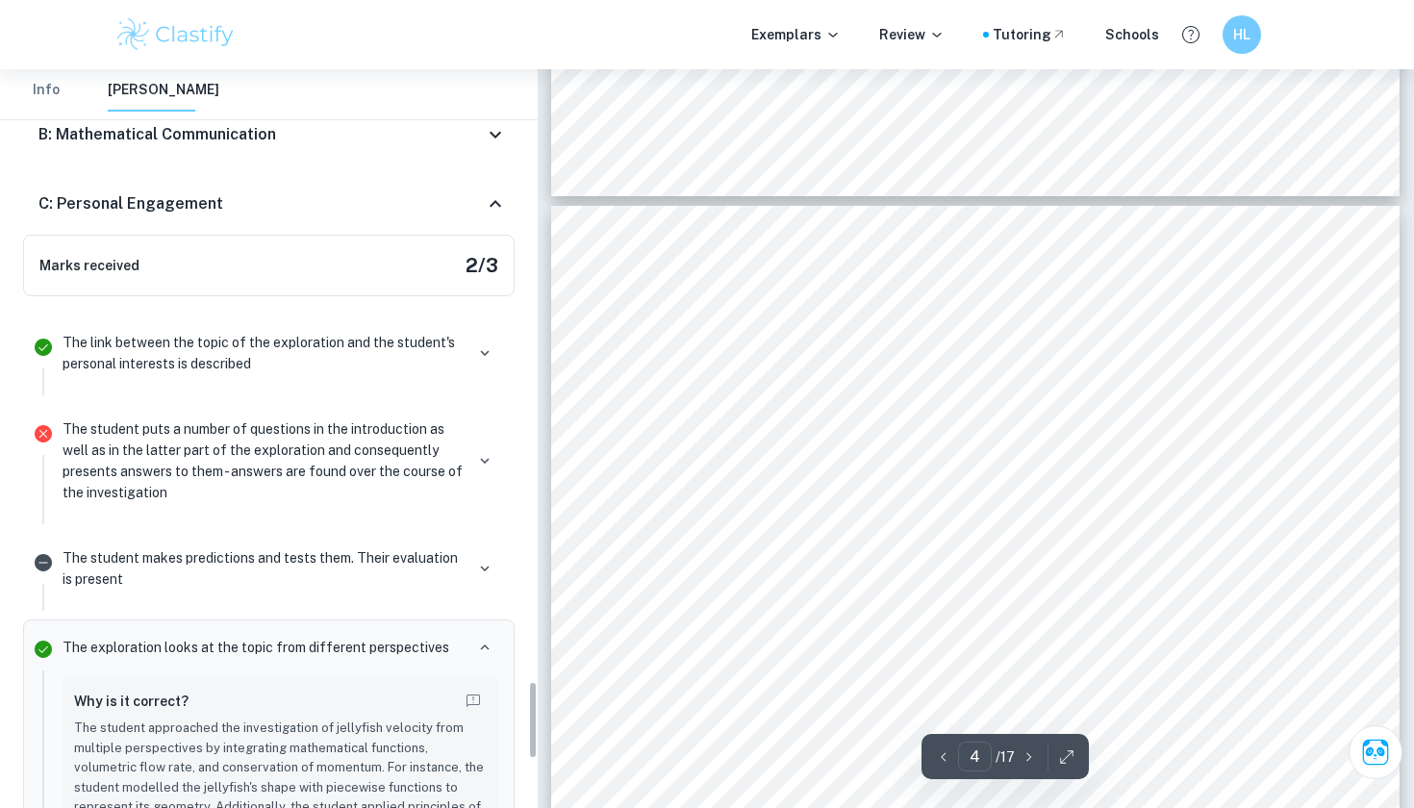
scroll to position [5764, 0]
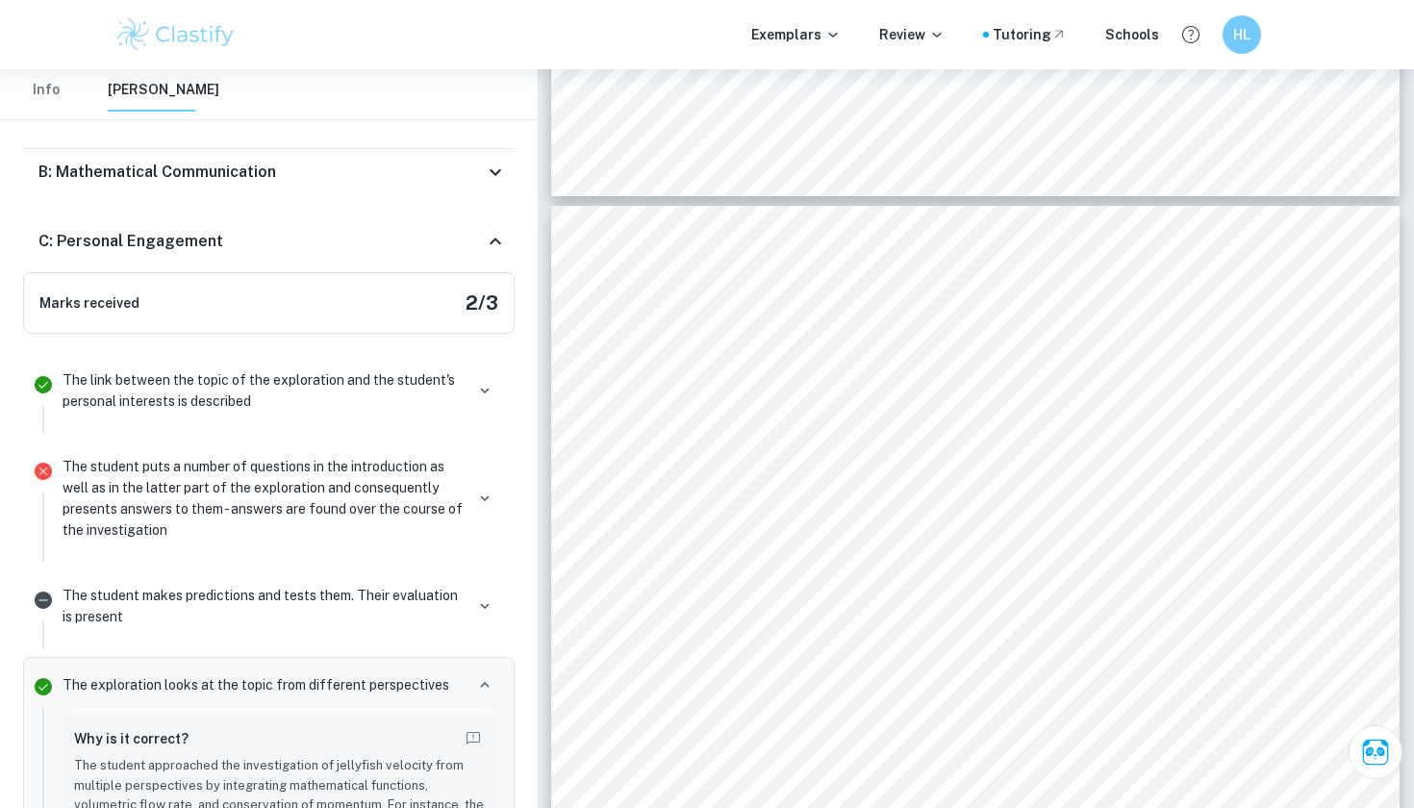
click at [161, 28] on img at bounding box center [175, 34] width 122 height 38
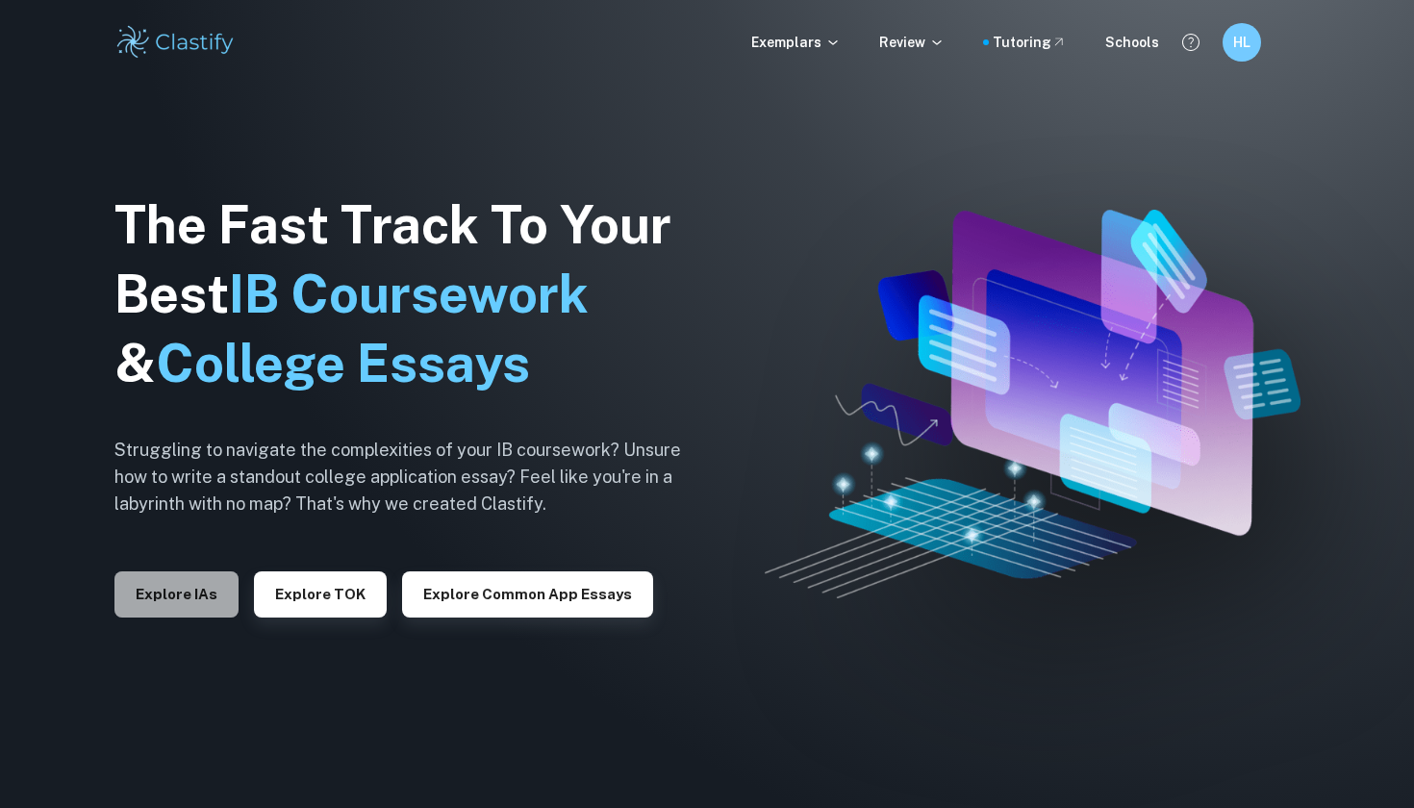
click at [196, 600] on button "Explore IAs" at bounding box center [176, 594] width 124 height 46
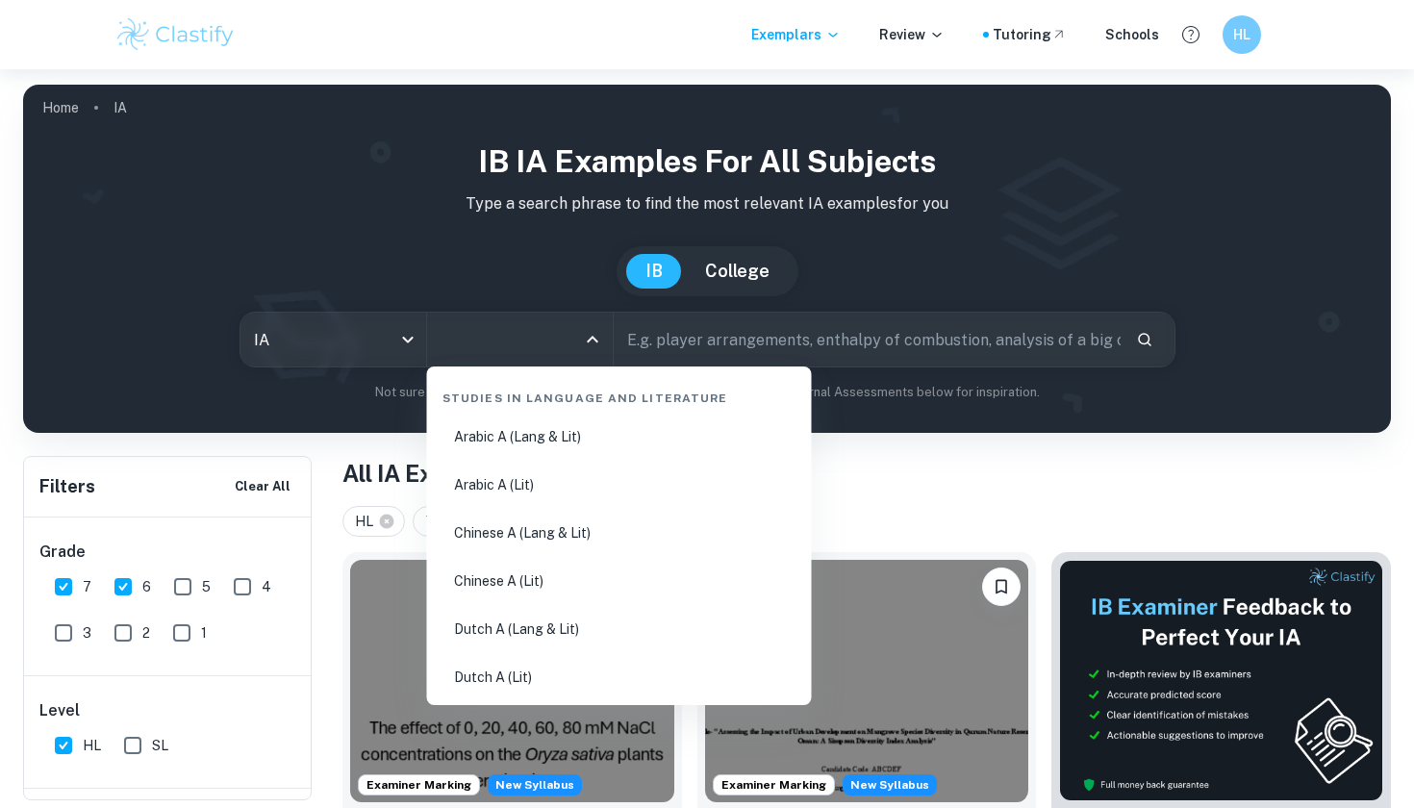
click at [465, 357] on input "All Subjects" at bounding box center [505, 339] width 139 height 37
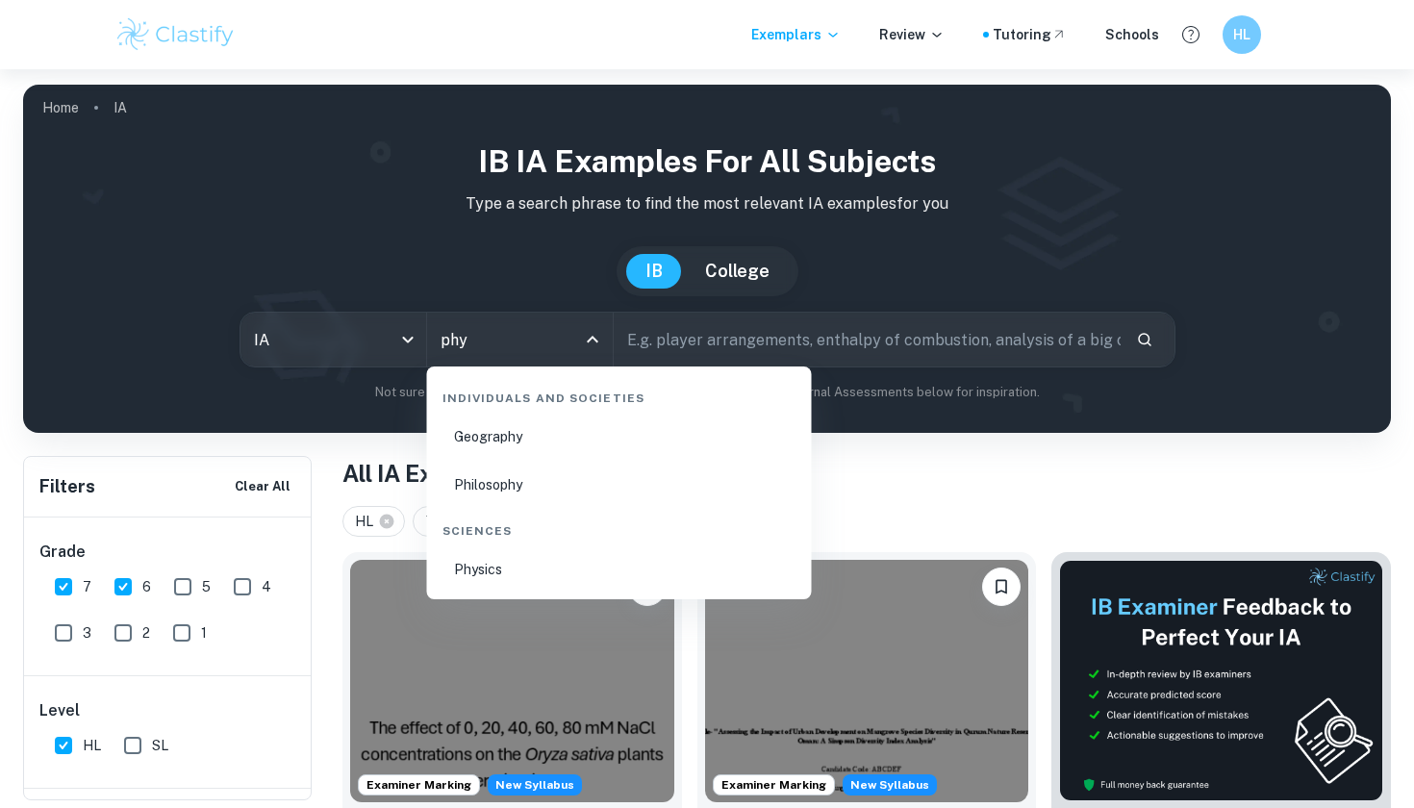
click at [458, 559] on li "Physics" at bounding box center [619, 569] width 369 height 44
type input "Physics"
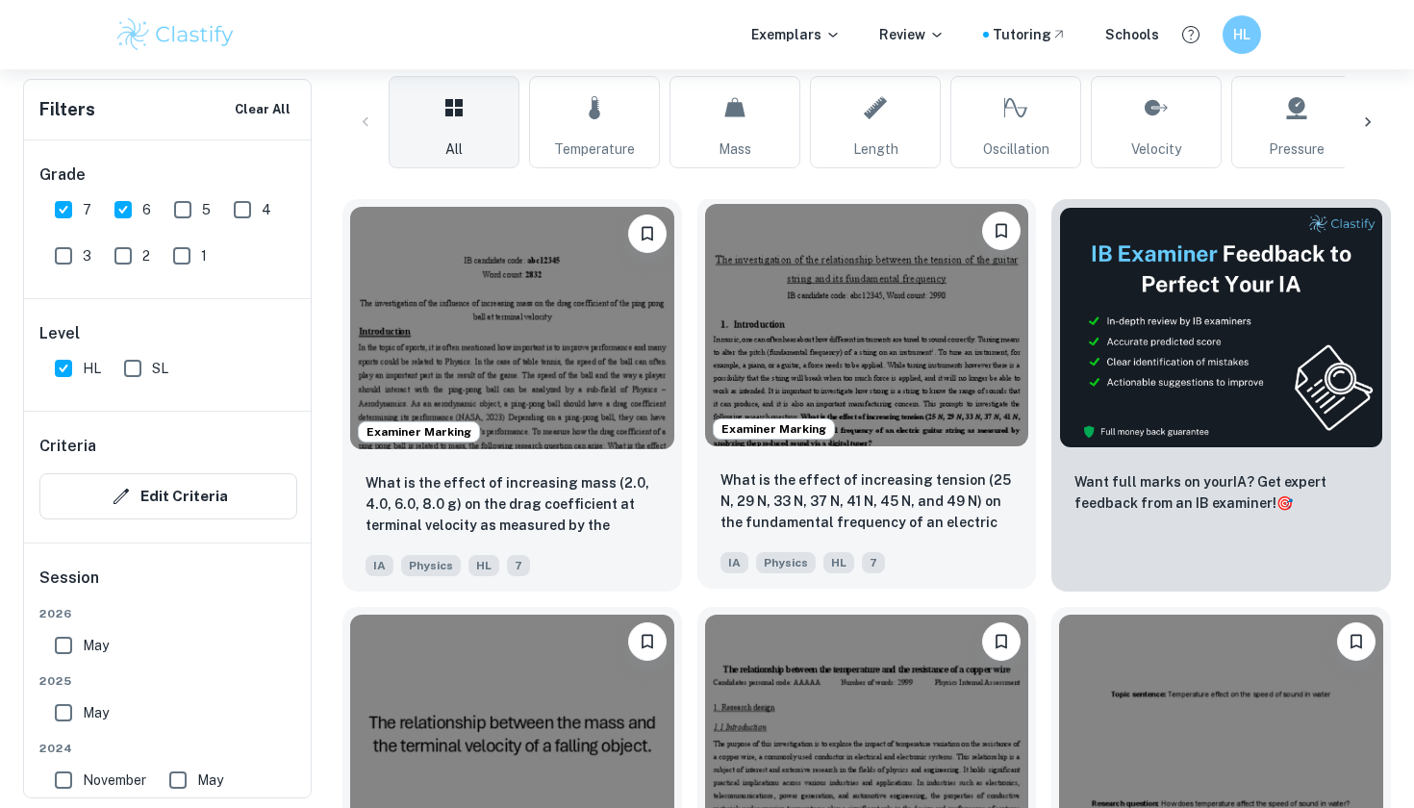
click at [810, 353] on img at bounding box center [867, 325] width 324 height 242
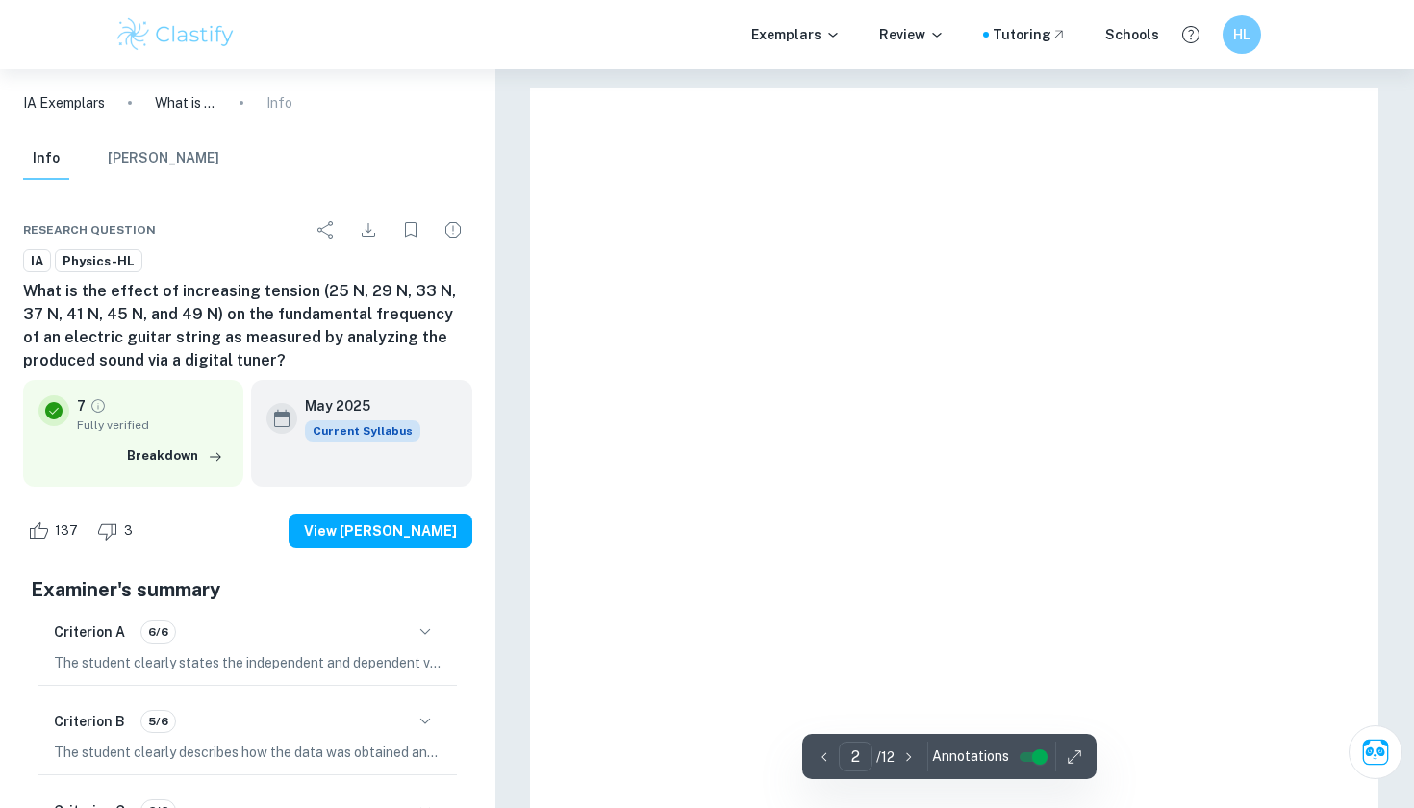
type input "1"
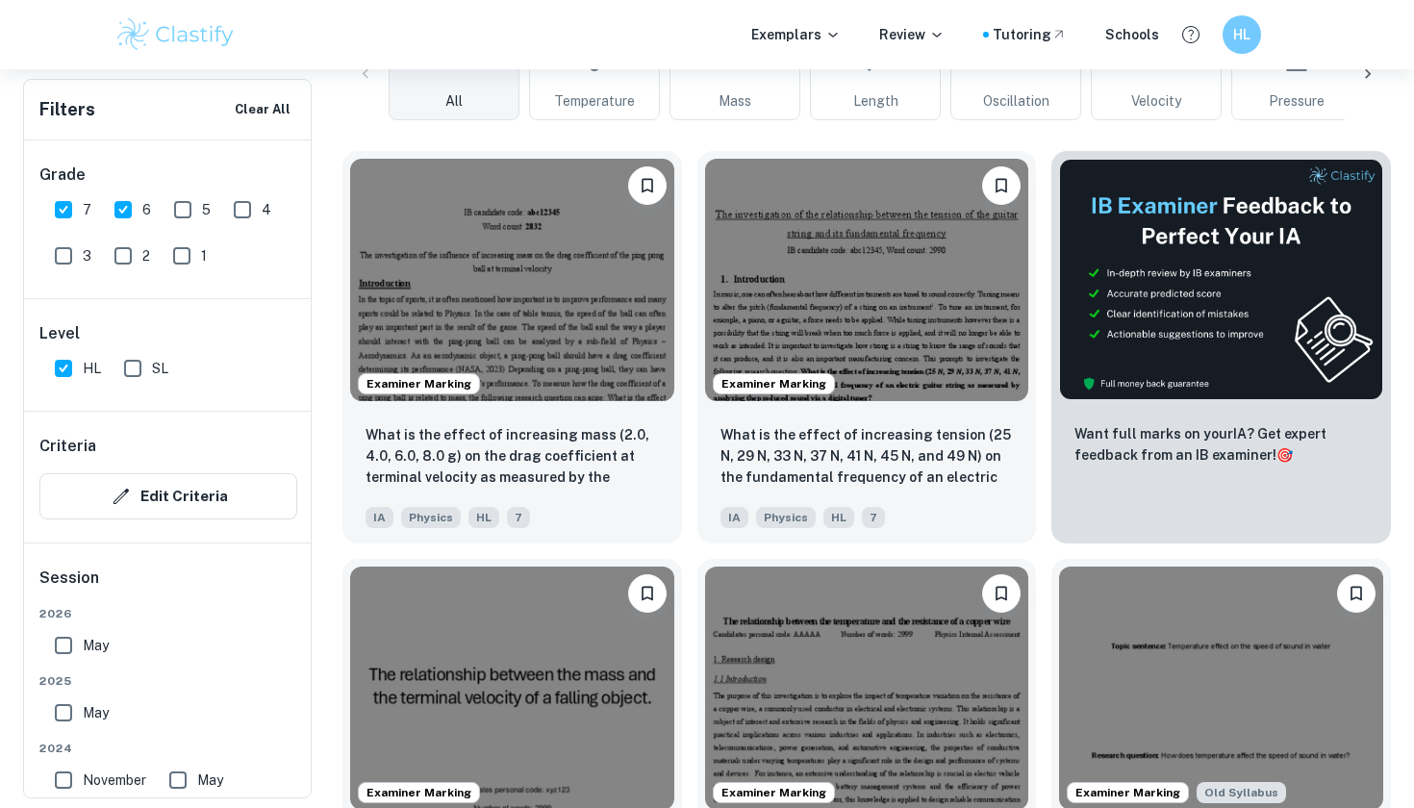
scroll to position [554, 0]
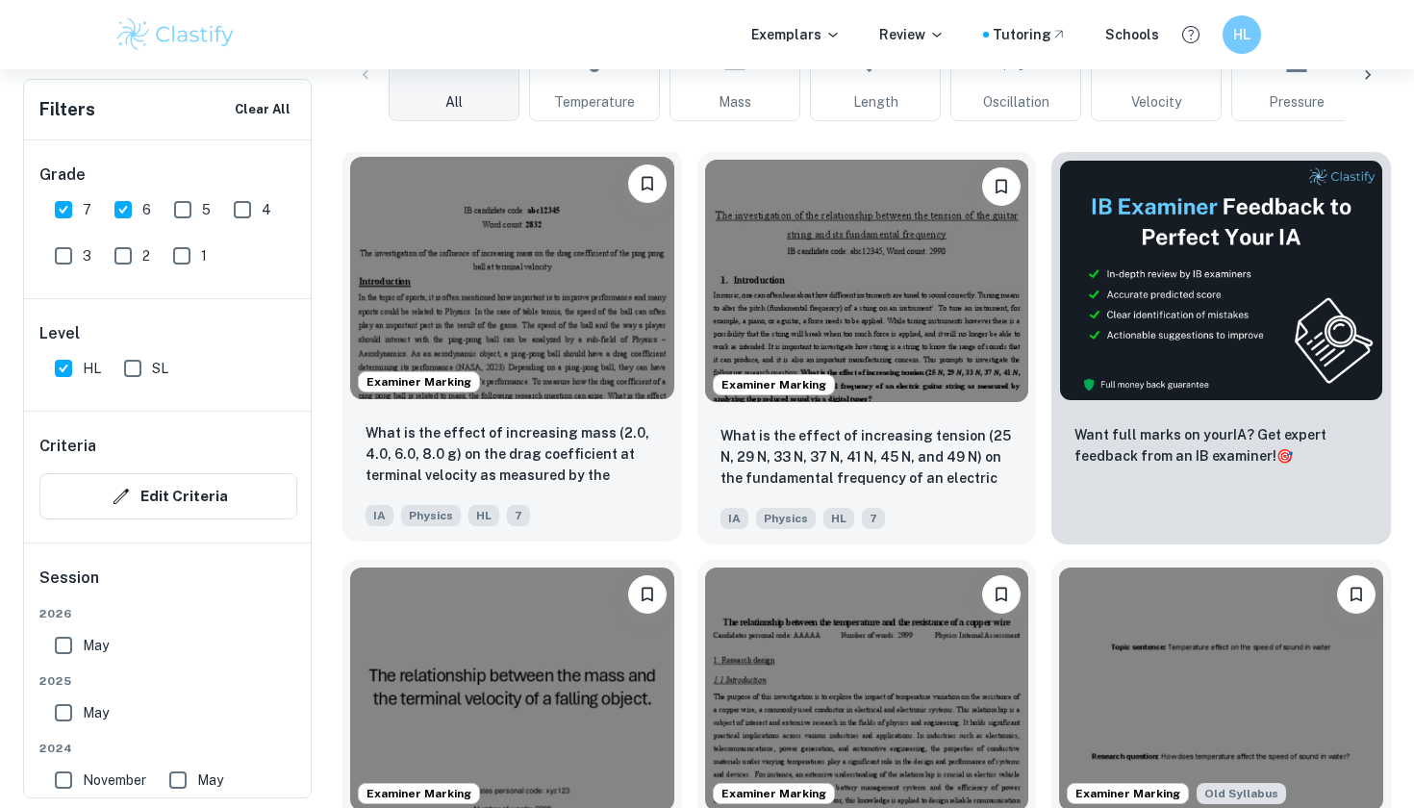
click at [521, 312] on img at bounding box center [512, 278] width 324 height 242
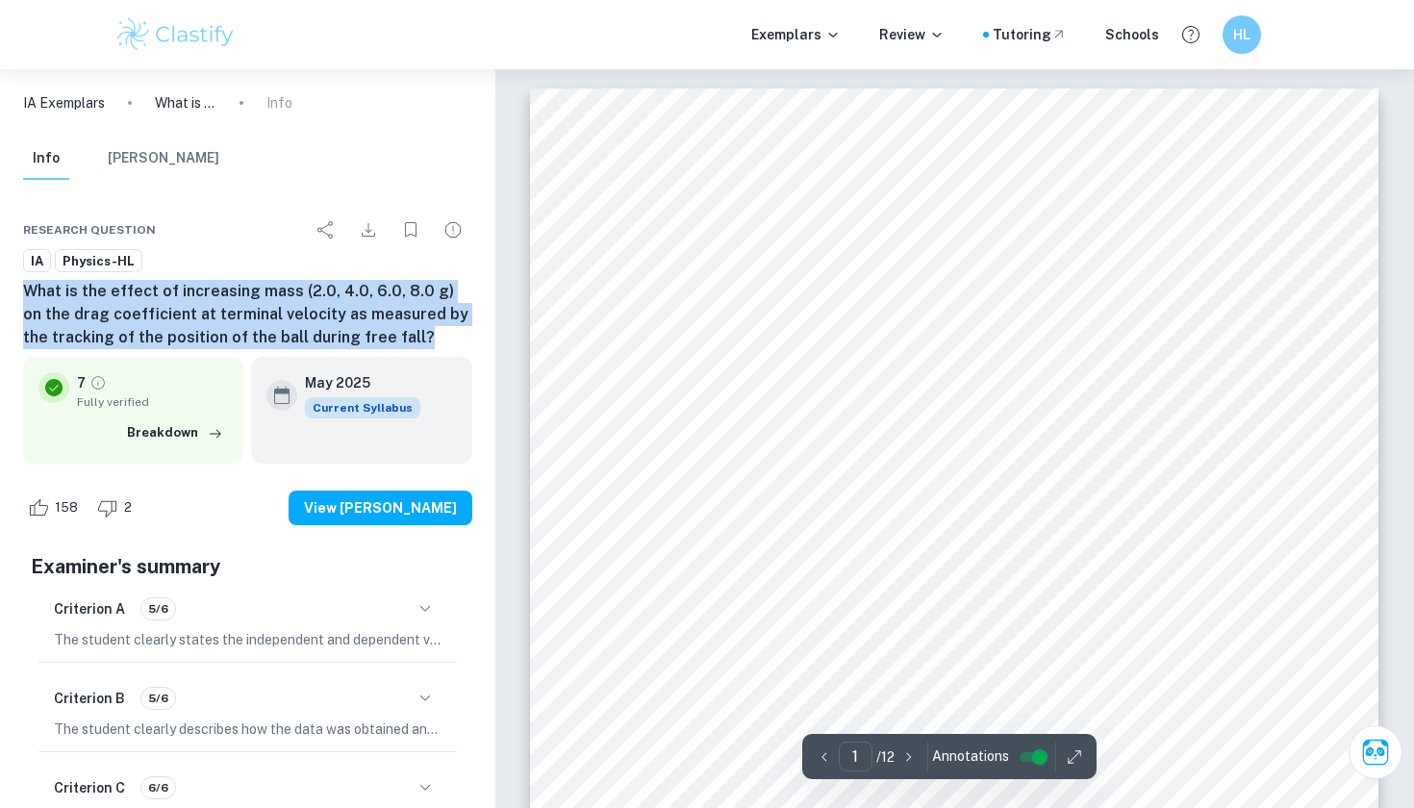
drag, startPoint x: 386, startPoint y: 331, endPoint x: 1, endPoint y: 282, distance: 387.9
click at [1, 282] on div "Research question IA Physics-HL What is the effect of increasing mass (2.0, 4.0…" at bounding box center [247, 635] width 495 height 894
copy h6 "What is the effect of increasing mass (2.0, 4.0, 6.0, 8.0 g) on the drag coeffi…"
